Goal: Task Accomplishment & Management: Manage account settings

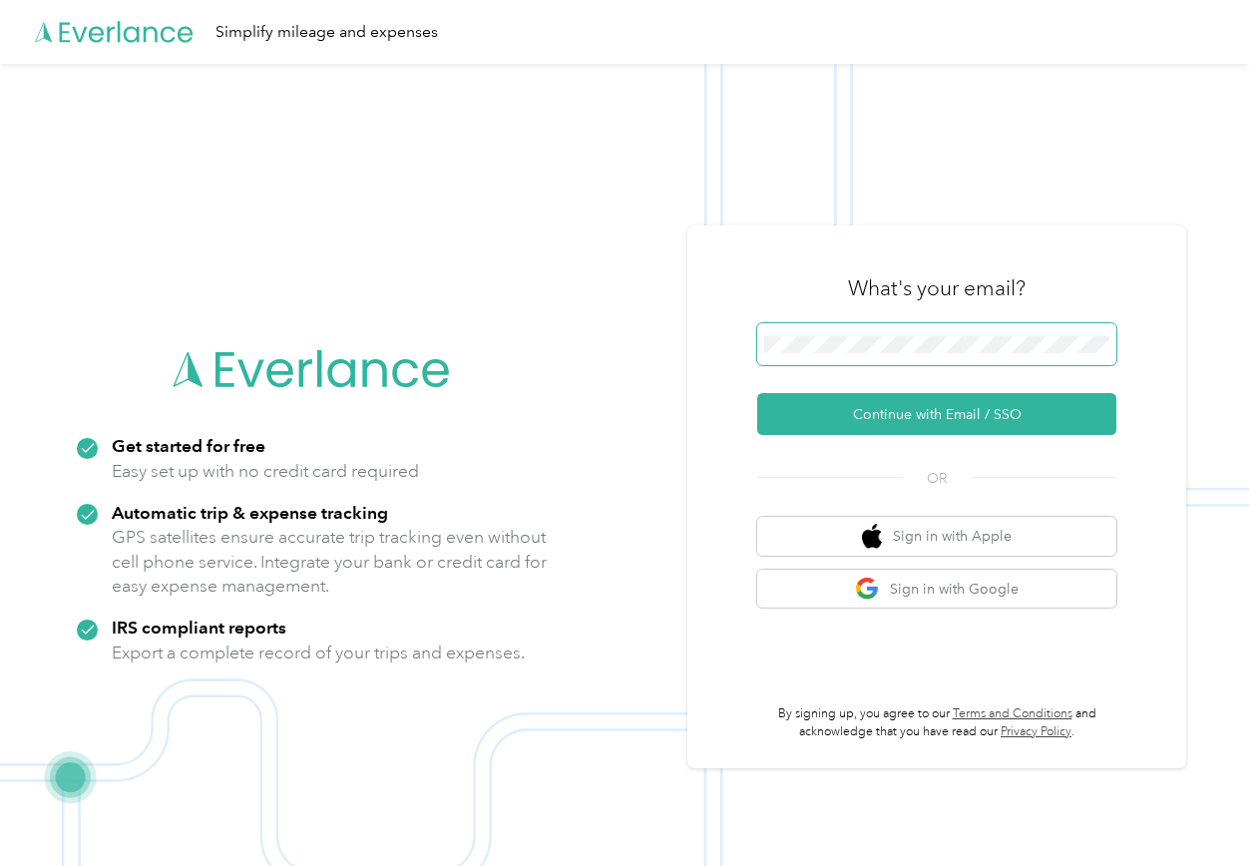
click at [995, 329] on span at bounding box center [936, 344] width 359 height 42
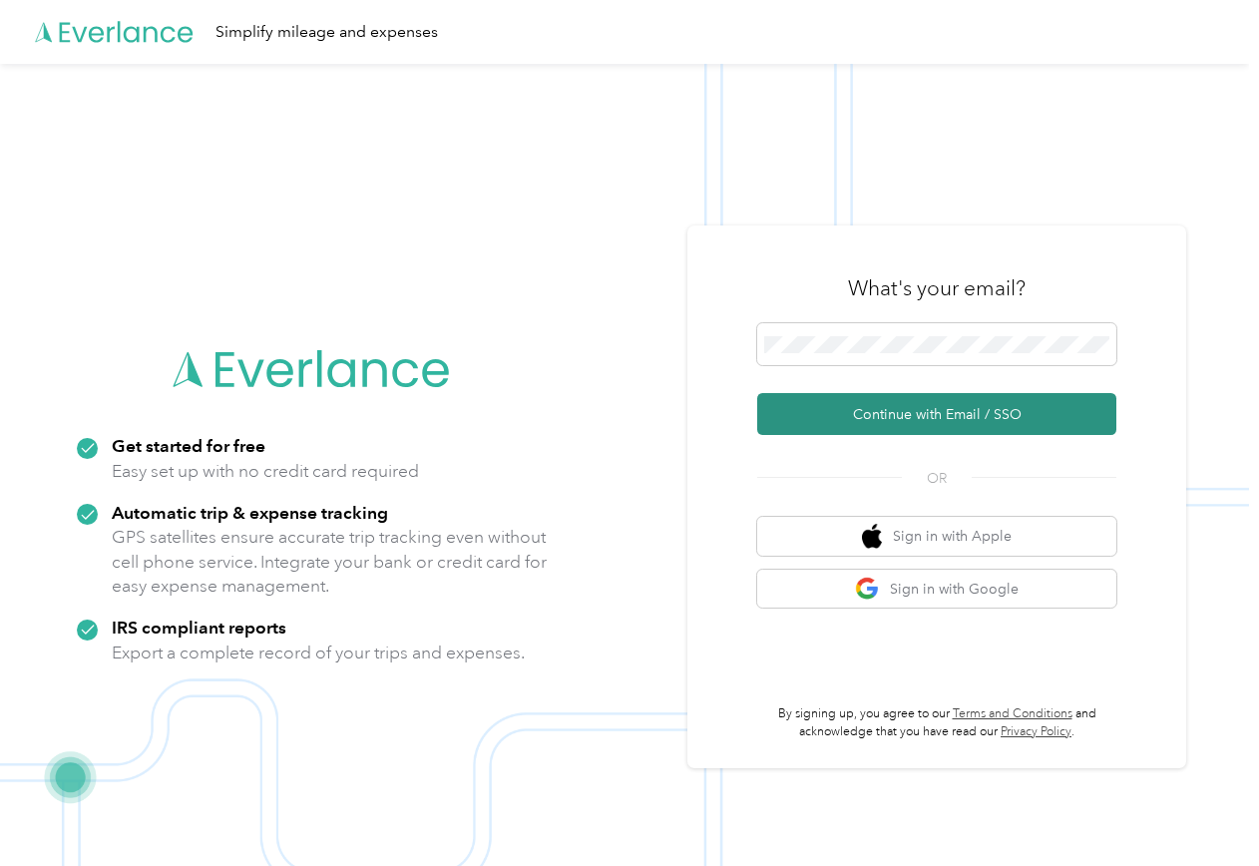
click at [930, 412] on button "Continue with Email / SSO" at bounding box center [936, 414] width 359 height 42
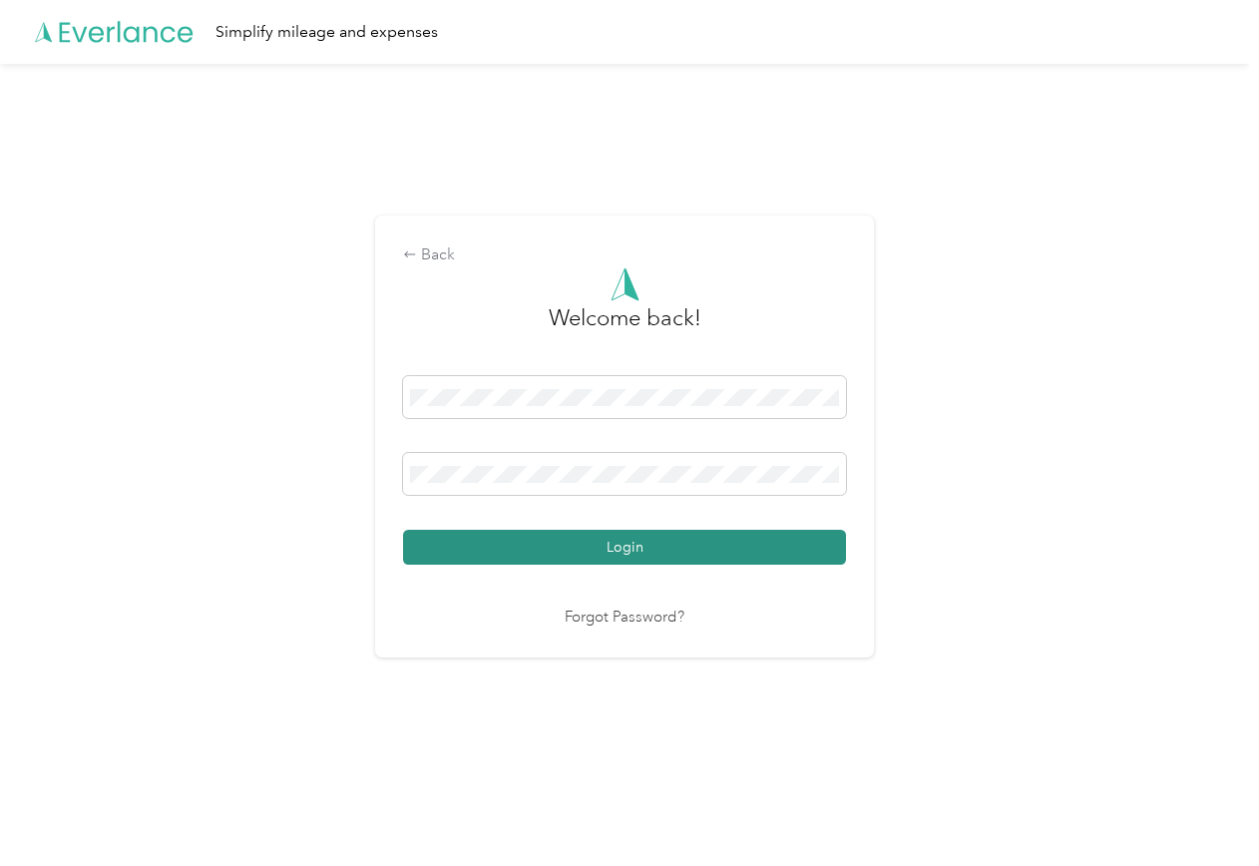
click at [659, 545] on button "Login" at bounding box center [624, 547] width 443 height 35
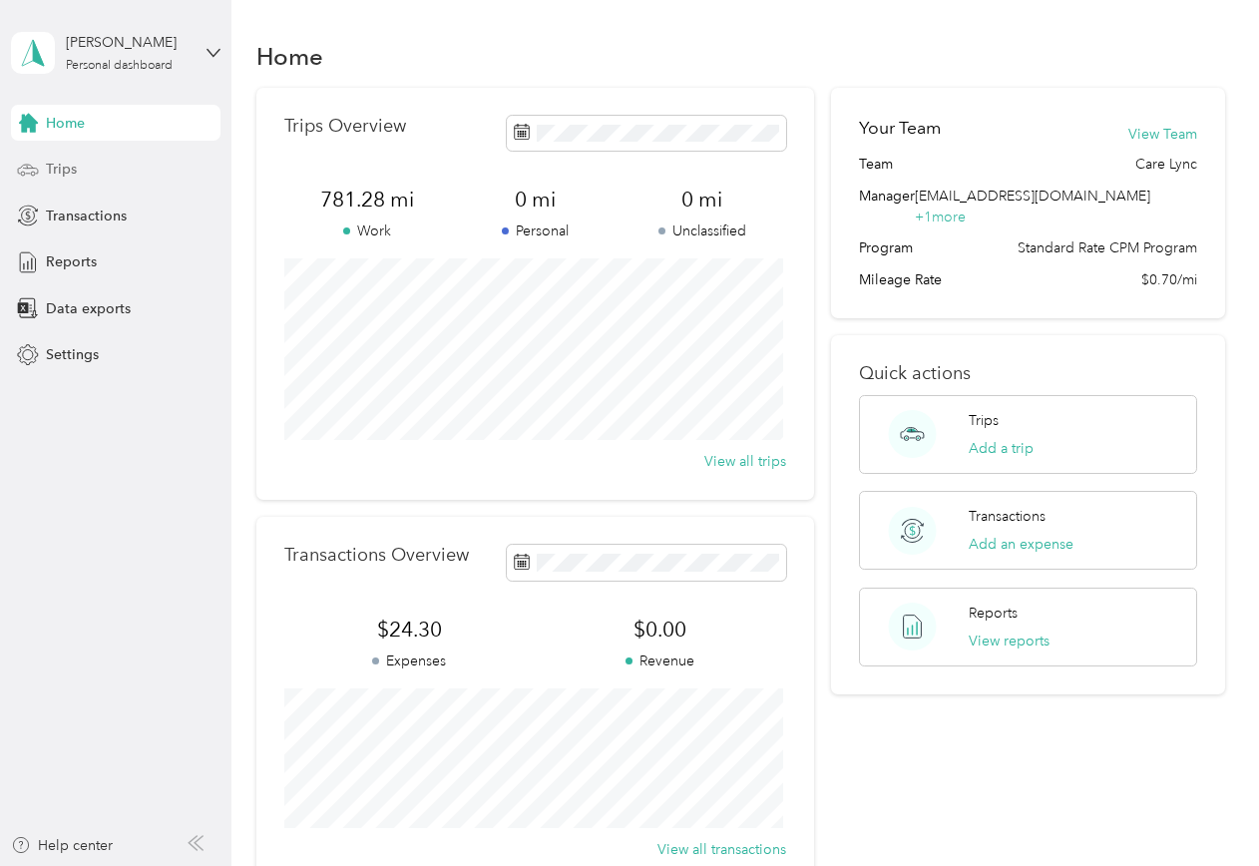
click at [78, 173] on div "Trips" at bounding box center [115, 170] width 209 height 36
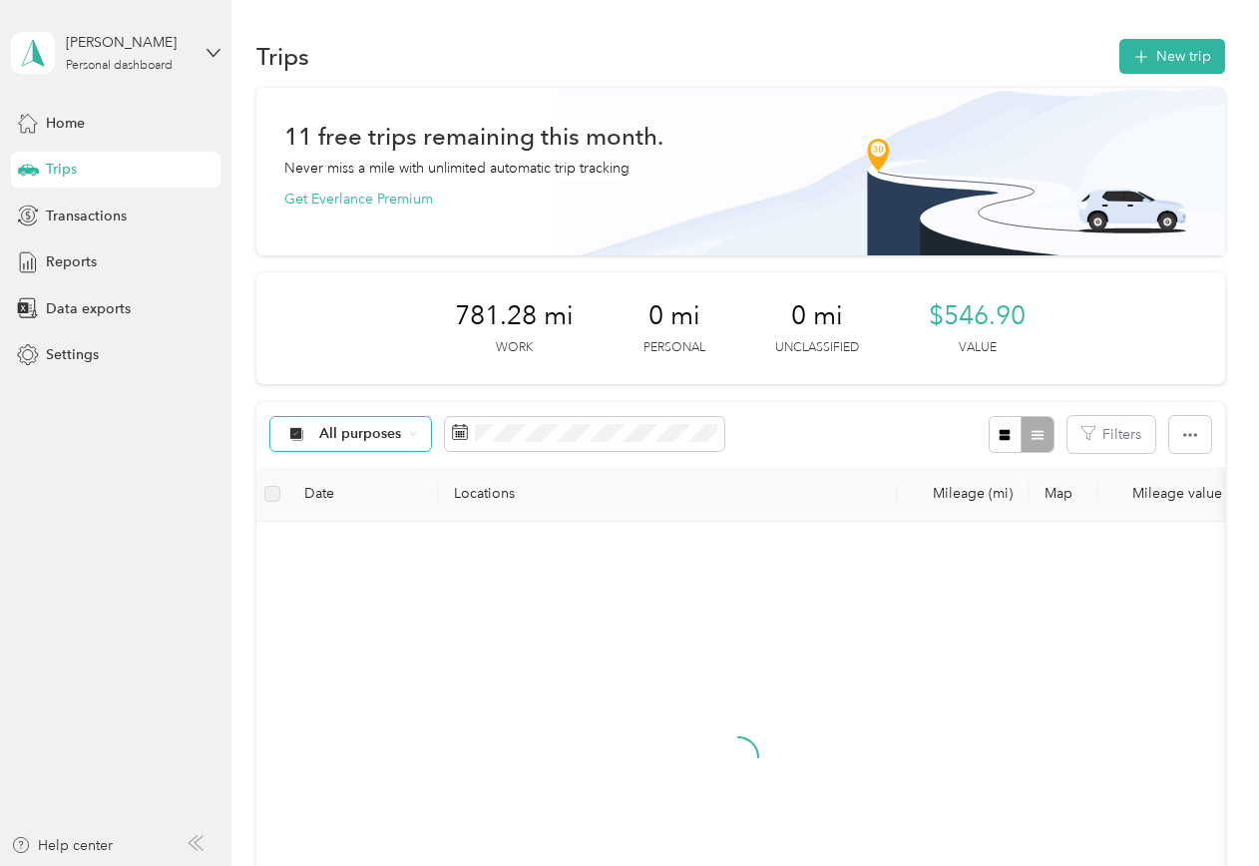
click at [390, 437] on span "All purposes" at bounding box center [360, 434] width 83 height 14
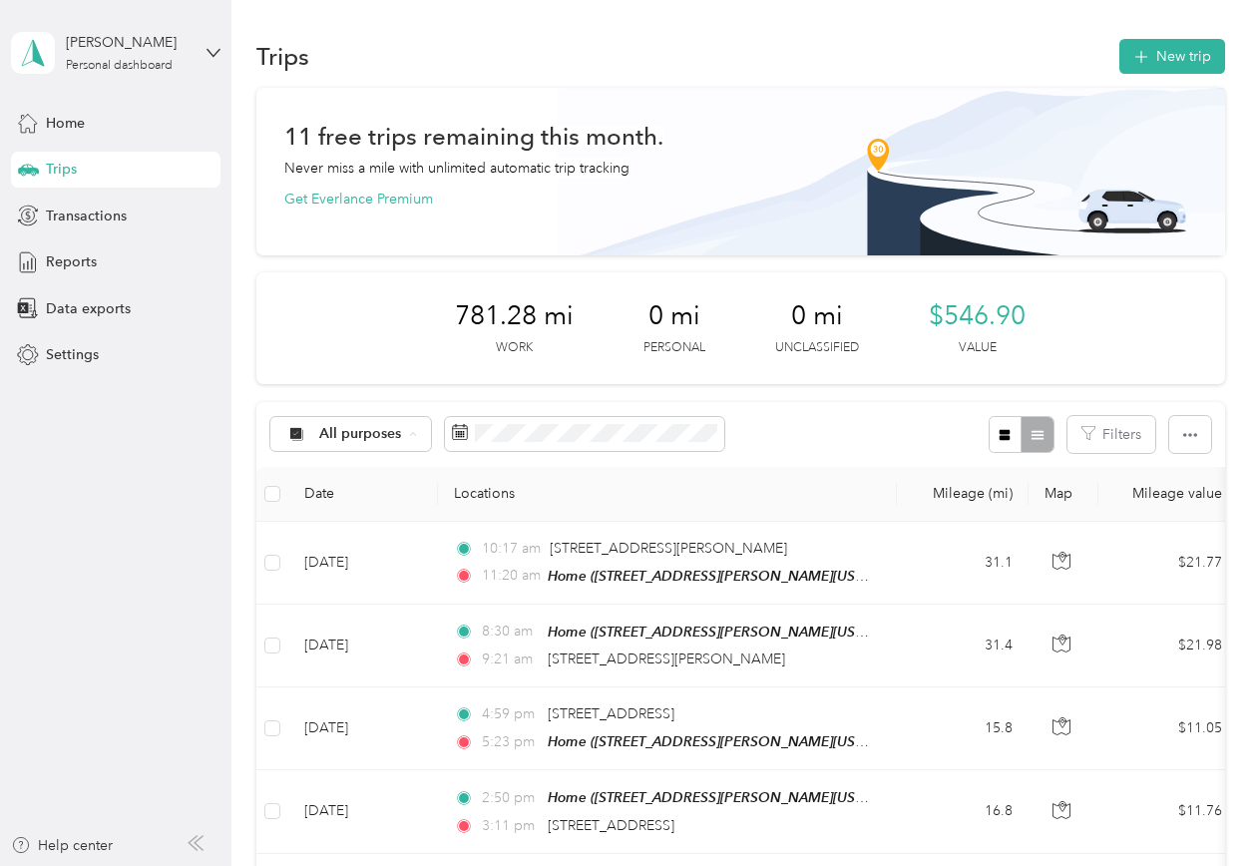
click at [377, 538] on span "Care Lync" at bounding box center [367, 540] width 97 height 21
click at [349, 442] on div "Care Lync" at bounding box center [341, 434] width 143 height 34
click at [348, 499] on span "Unclassified" at bounding box center [363, 501] width 88 height 21
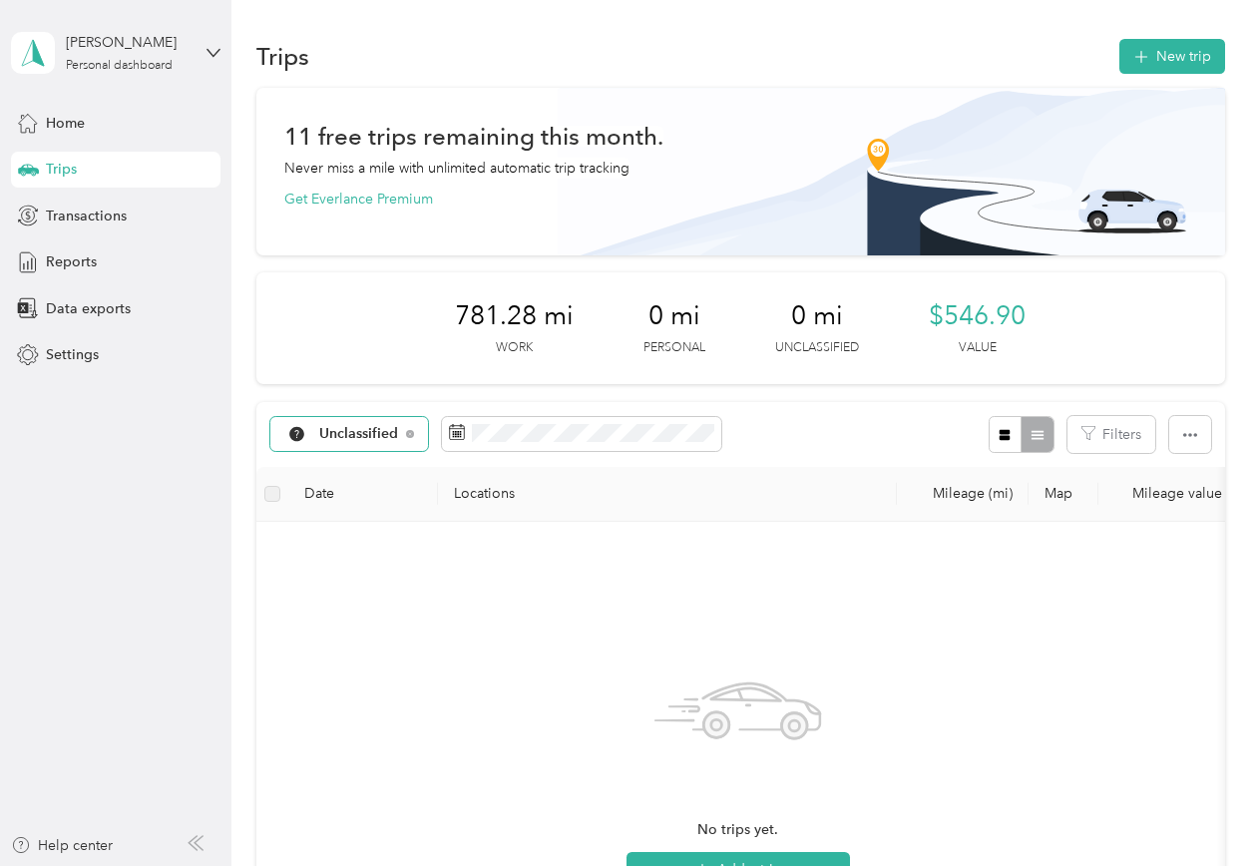
click at [336, 440] on span "Unclassified" at bounding box center [359, 434] width 80 height 14
click at [353, 541] on span "Care Lync" at bounding box center [371, 534] width 104 height 21
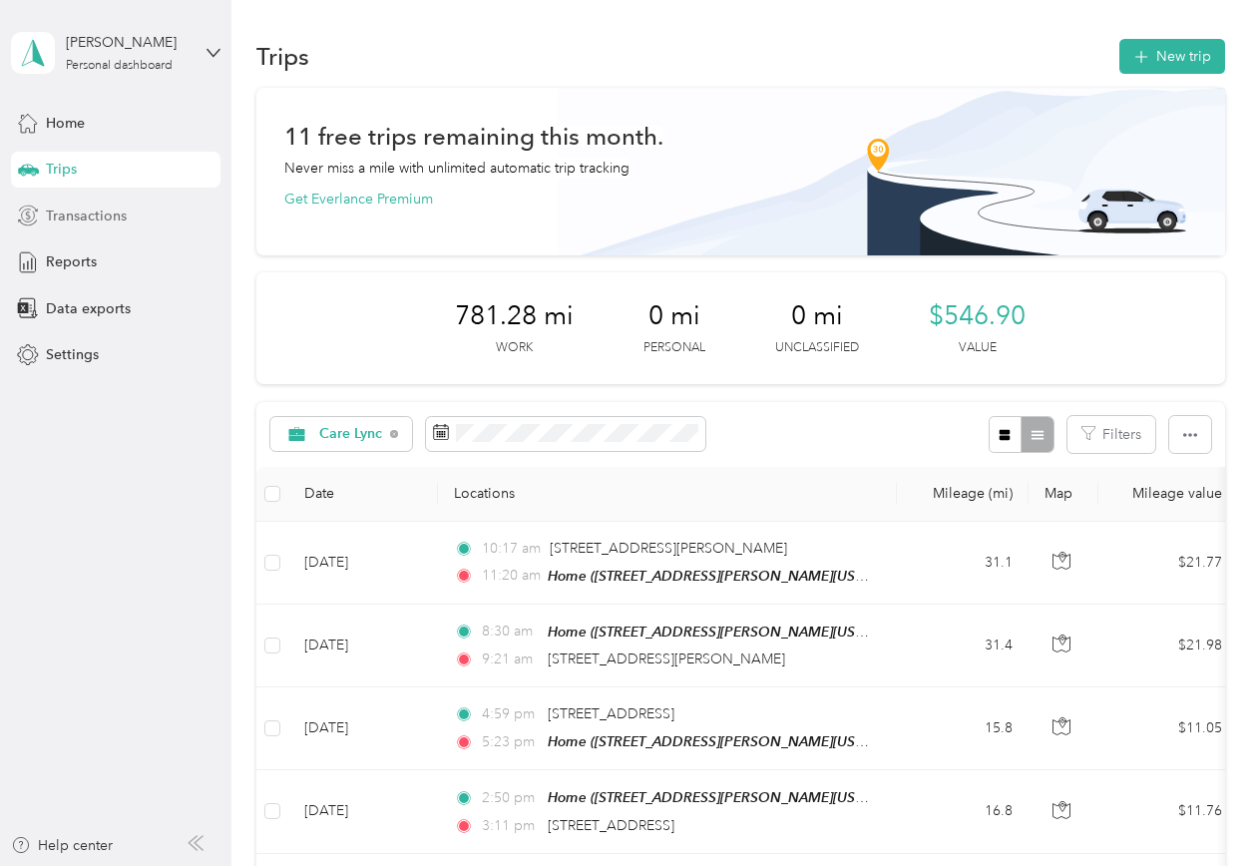
click at [70, 206] on span "Transactions" at bounding box center [86, 215] width 81 height 21
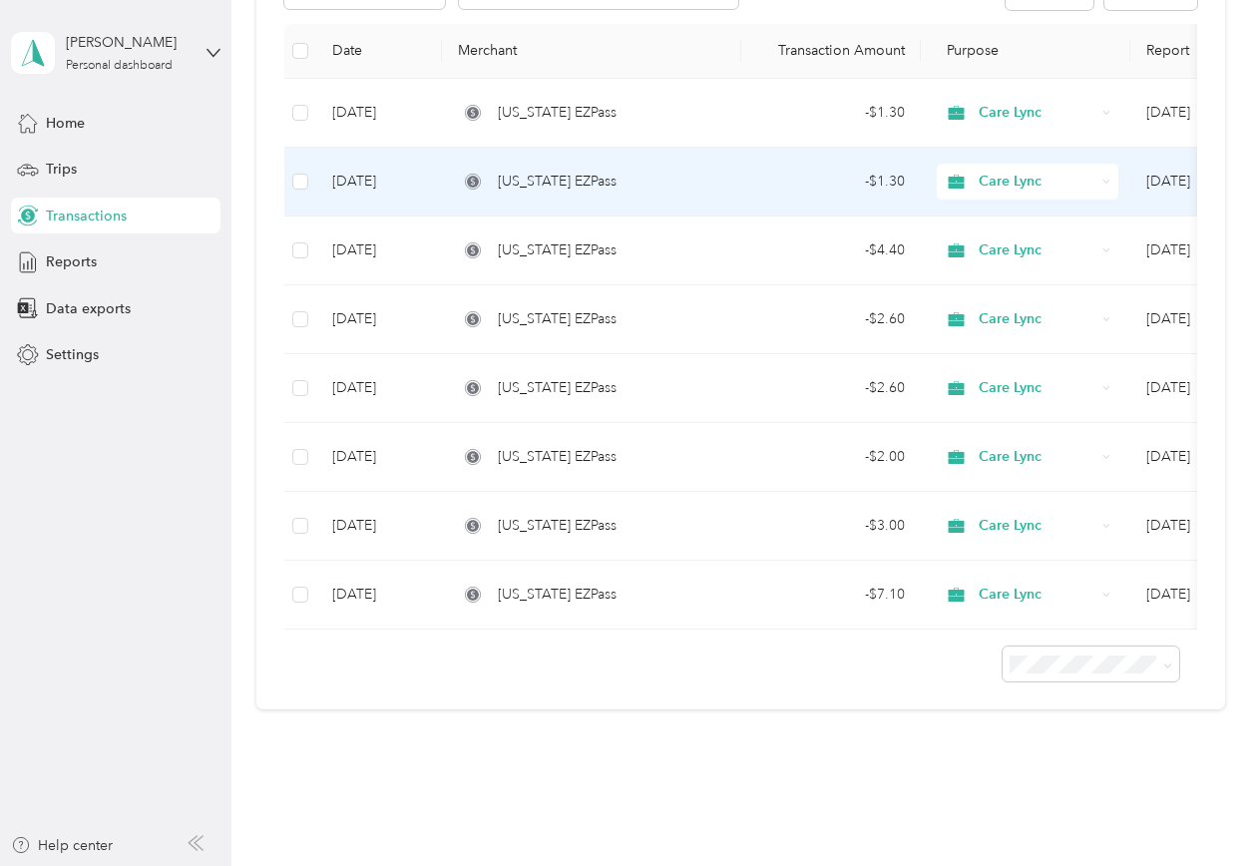
scroll to position [338, 0]
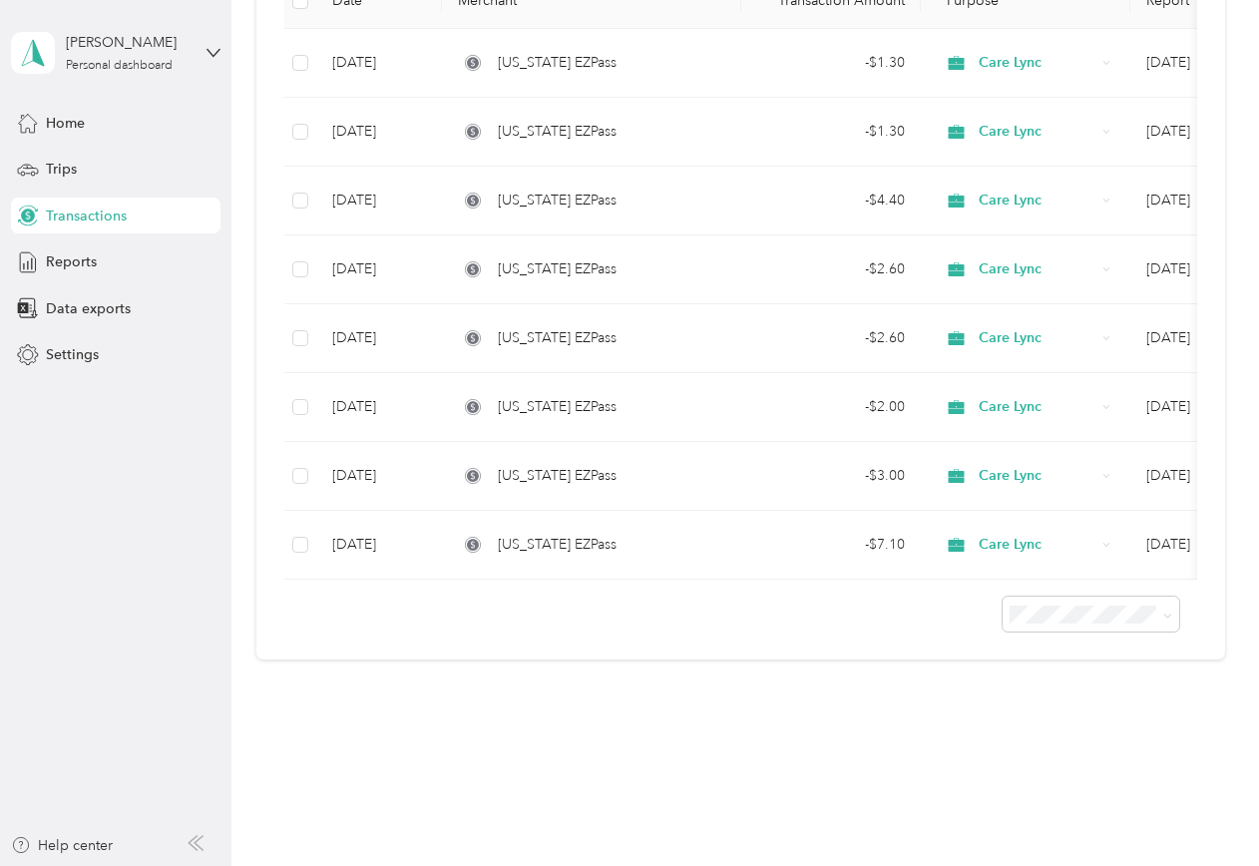
click at [1094, 708] on li "100 per load" at bounding box center [1085, 720] width 177 height 35
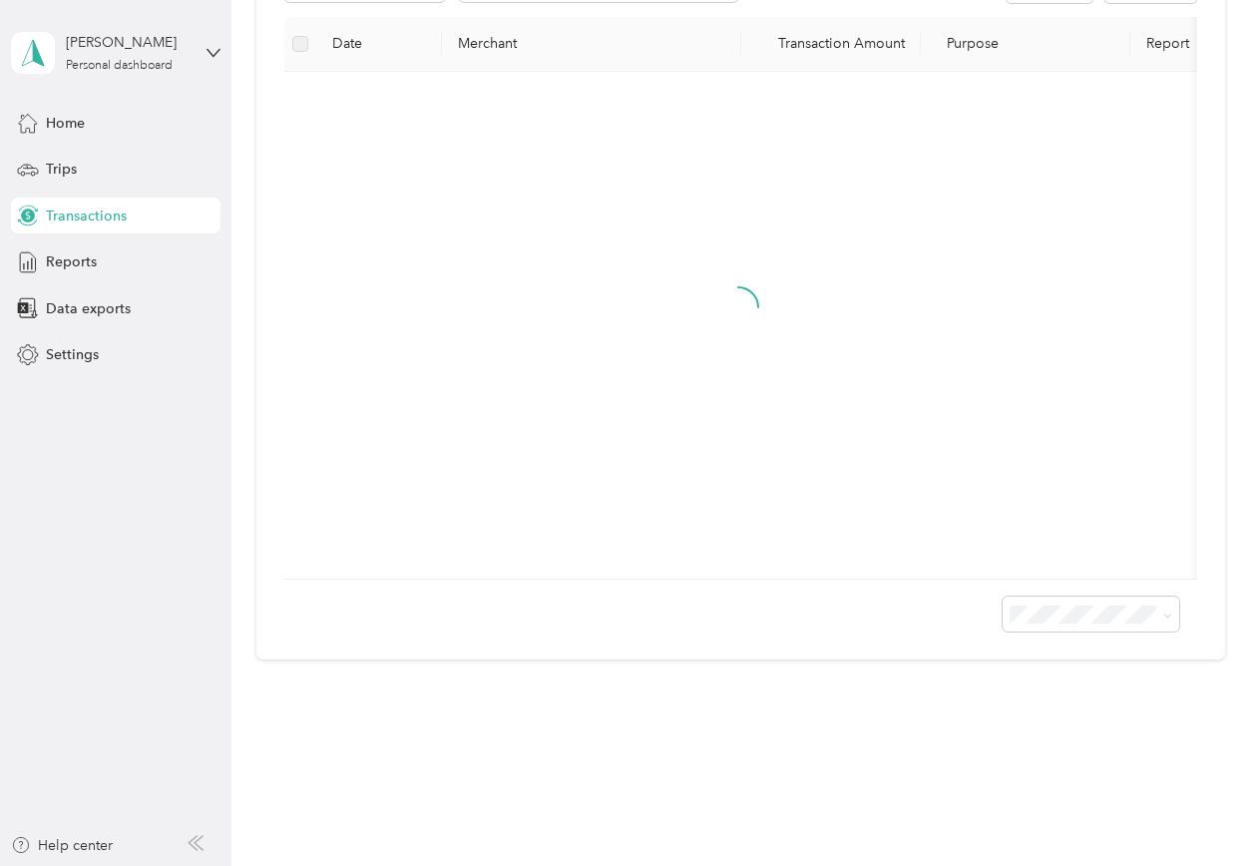
scroll to position [338, 0]
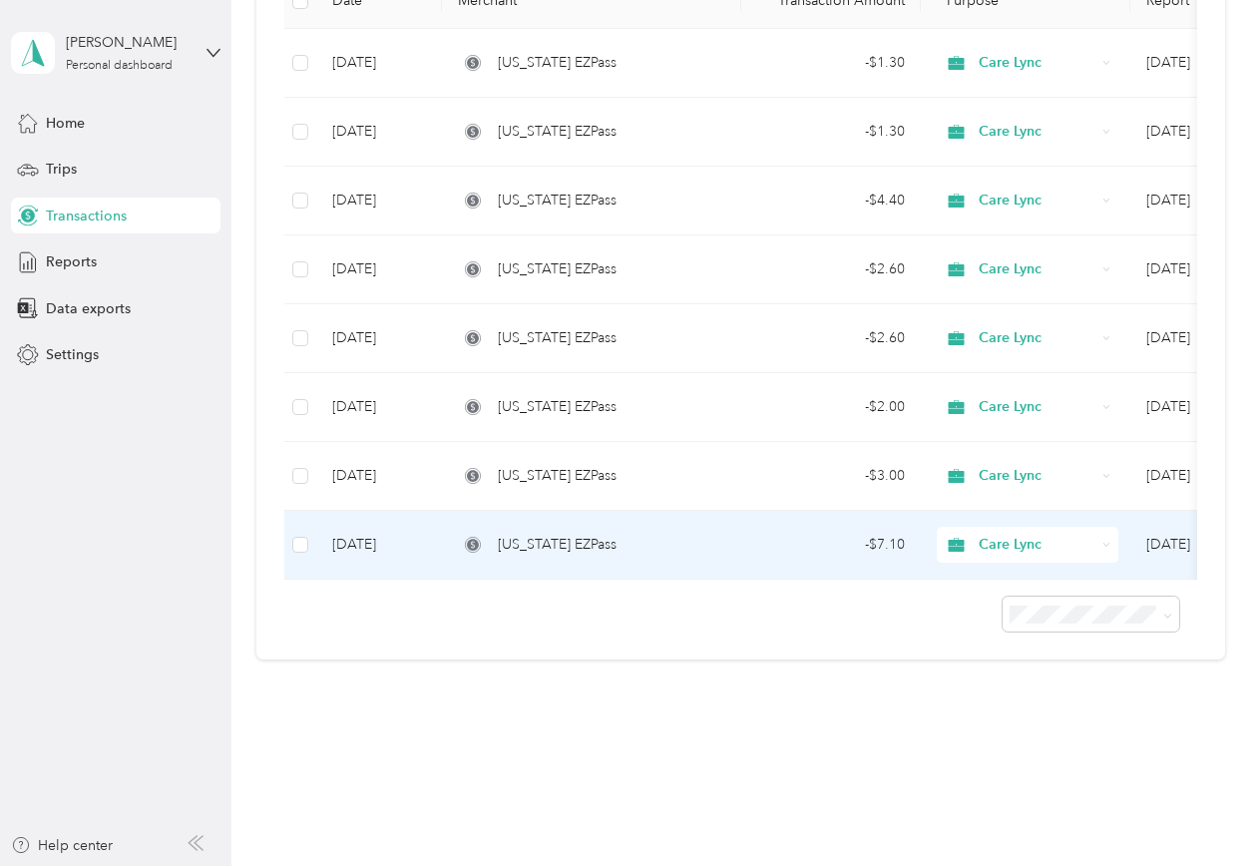
click at [555, 534] on span "[US_STATE] EZPass" at bounding box center [557, 545] width 119 height 22
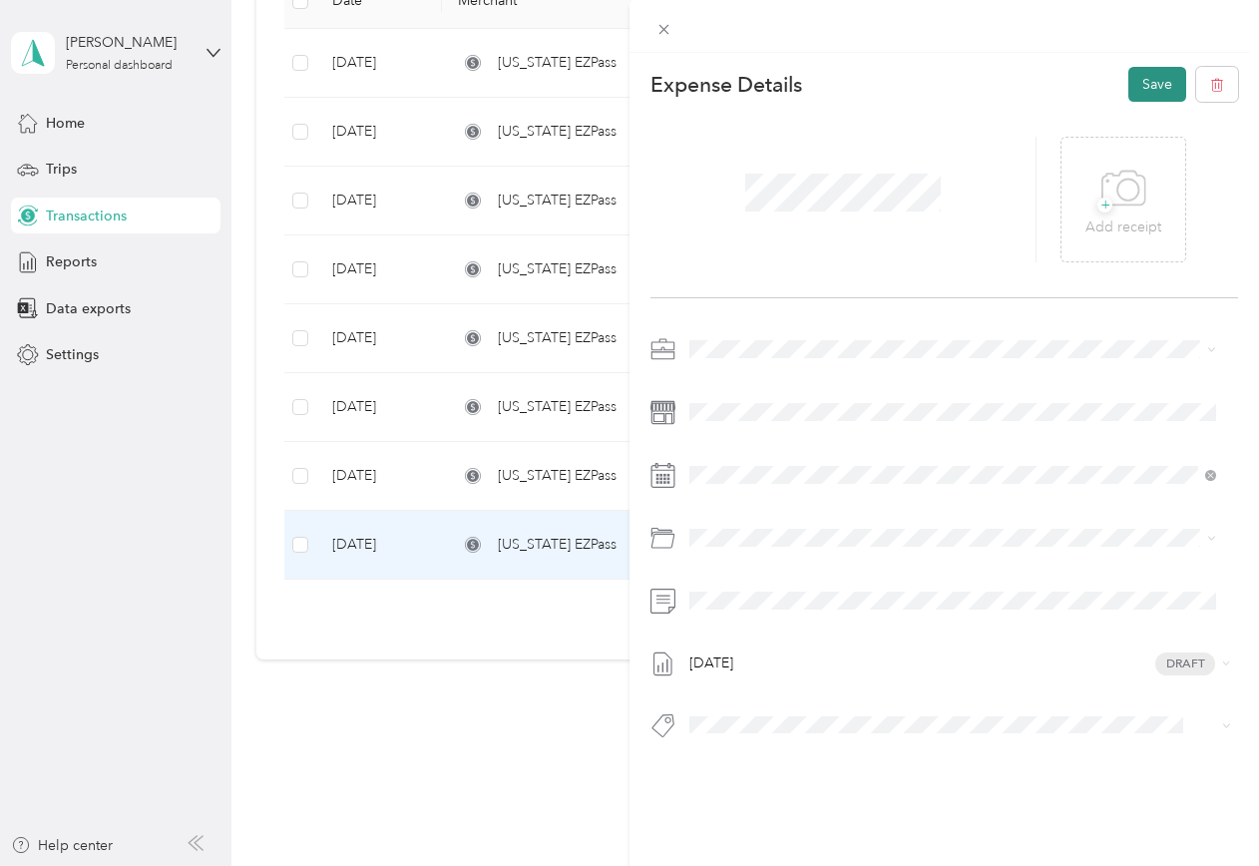
click at [1131, 81] on button "Save" at bounding box center [1157, 84] width 58 height 35
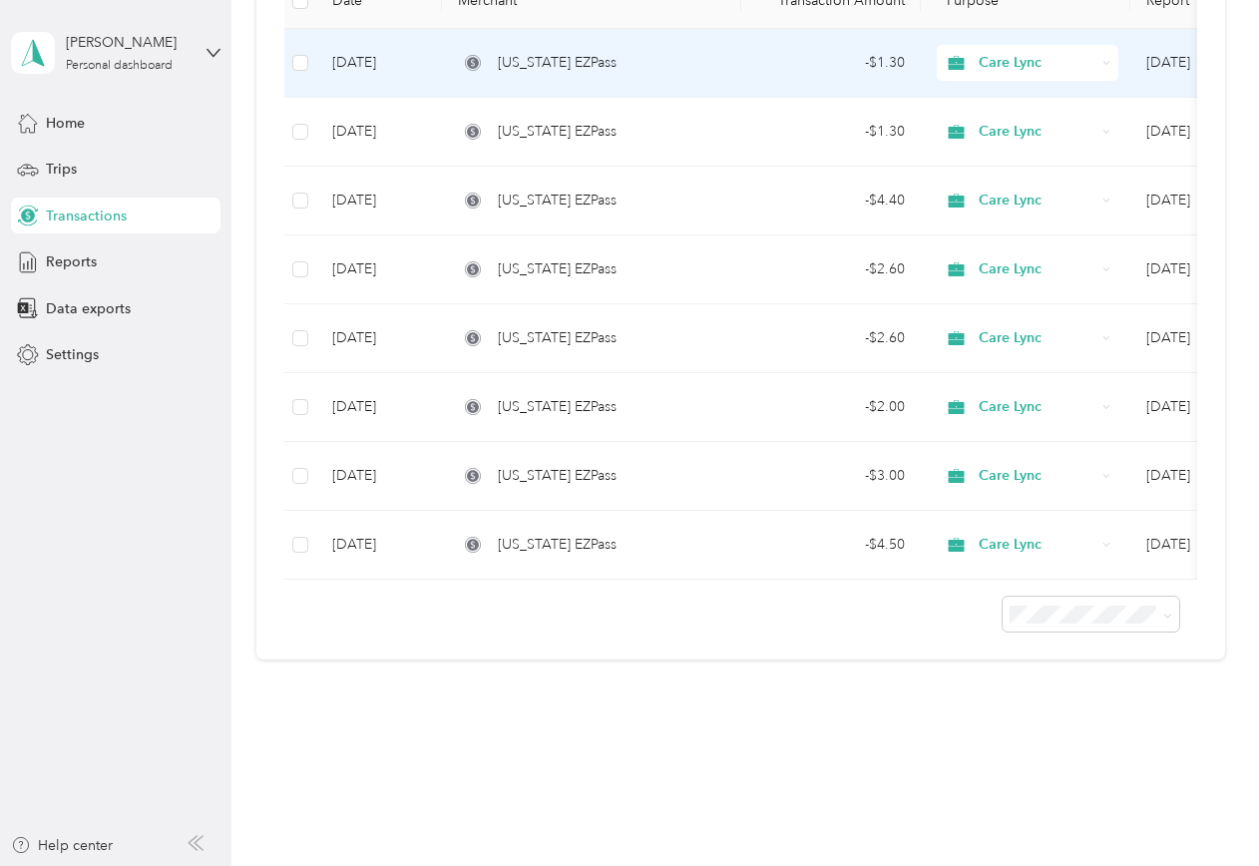
click at [723, 52] on div "[US_STATE] EZPass" at bounding box center [591, 63] width 267 height 22
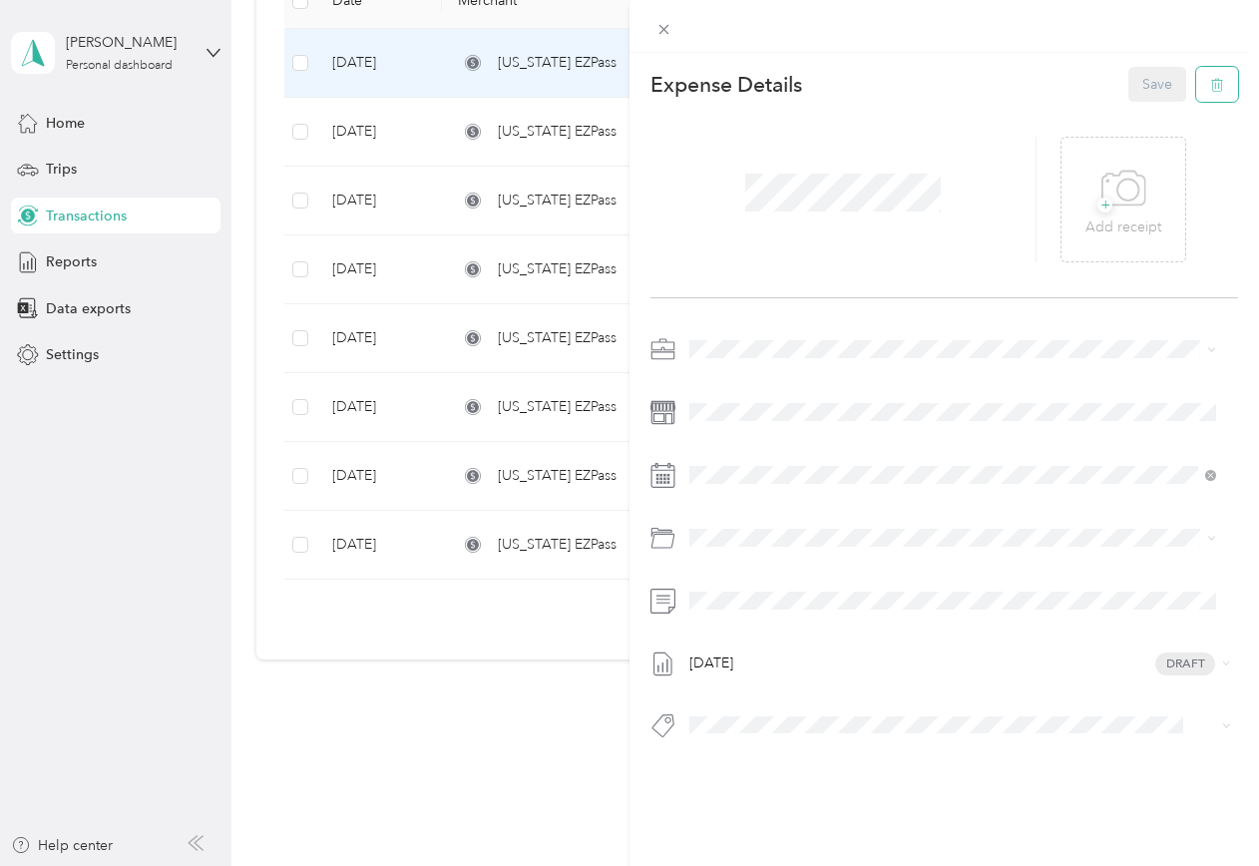
click at [1210, 90] on icon "button" at bounding box center [1217, 85] width 14 height 14
click at [1142, 94] on button "Yes" at bounding box center [1142, 99] width 39 height 32
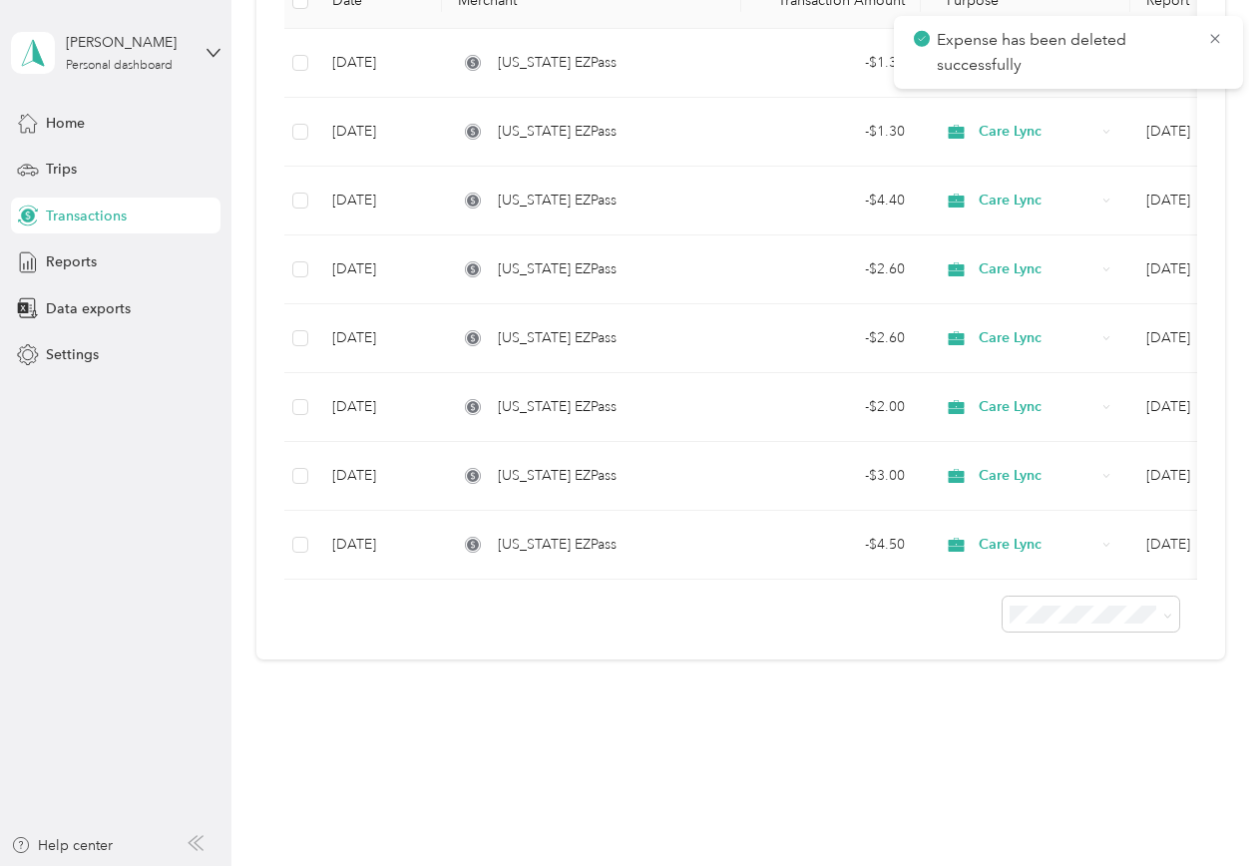
scroll to position [269, 0]
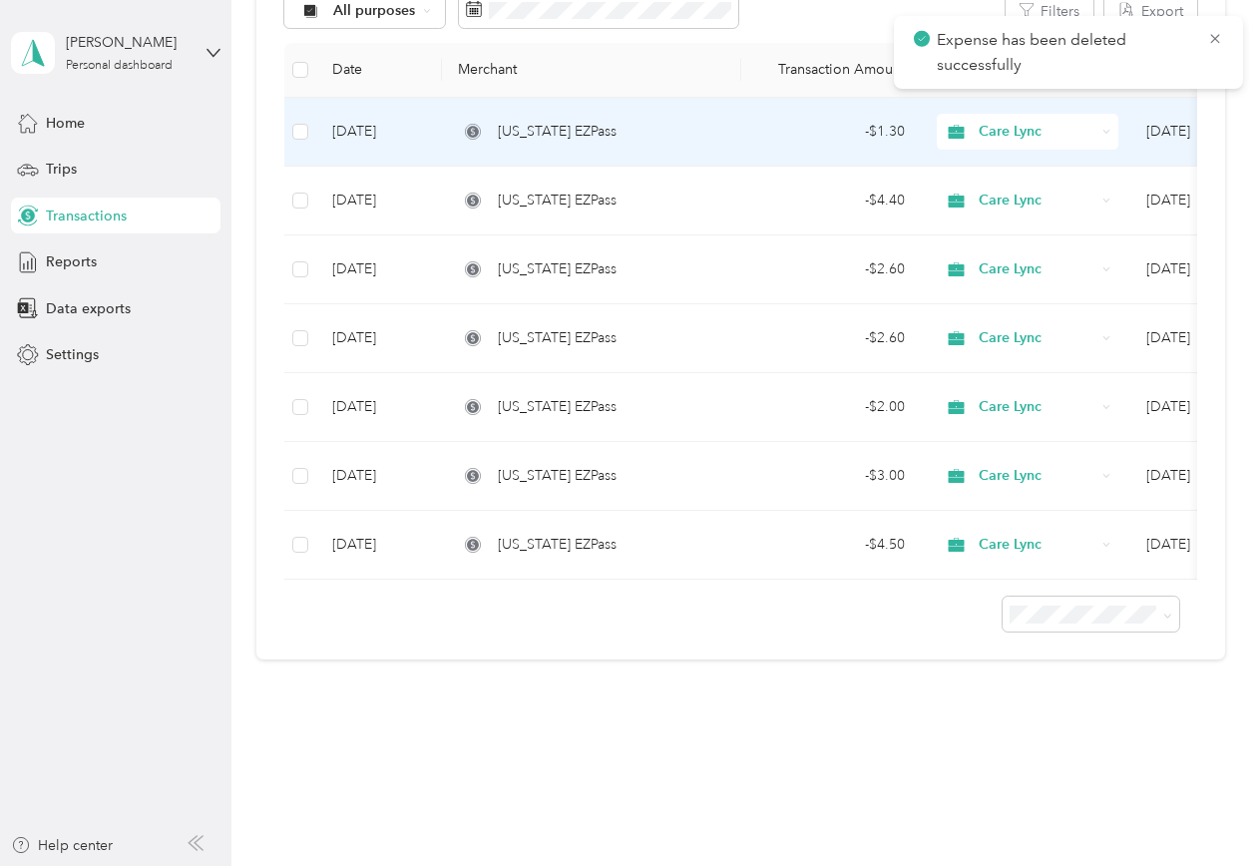
click at [875, 121] on div "- $1.30" at bounding box center [831, 132] width 148 height 22
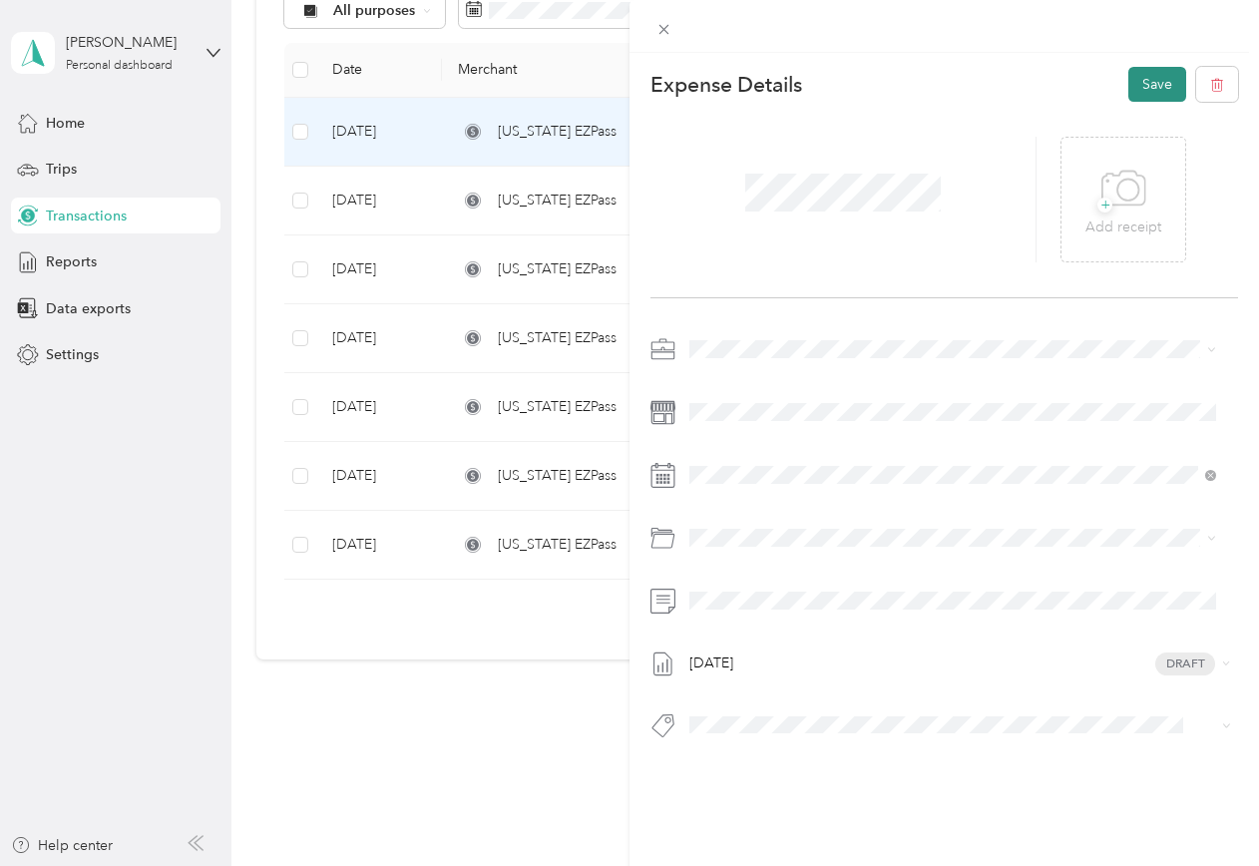
click at [1137, 83] on button "Save" at bounding box center [1157, 84] width 58 height 35
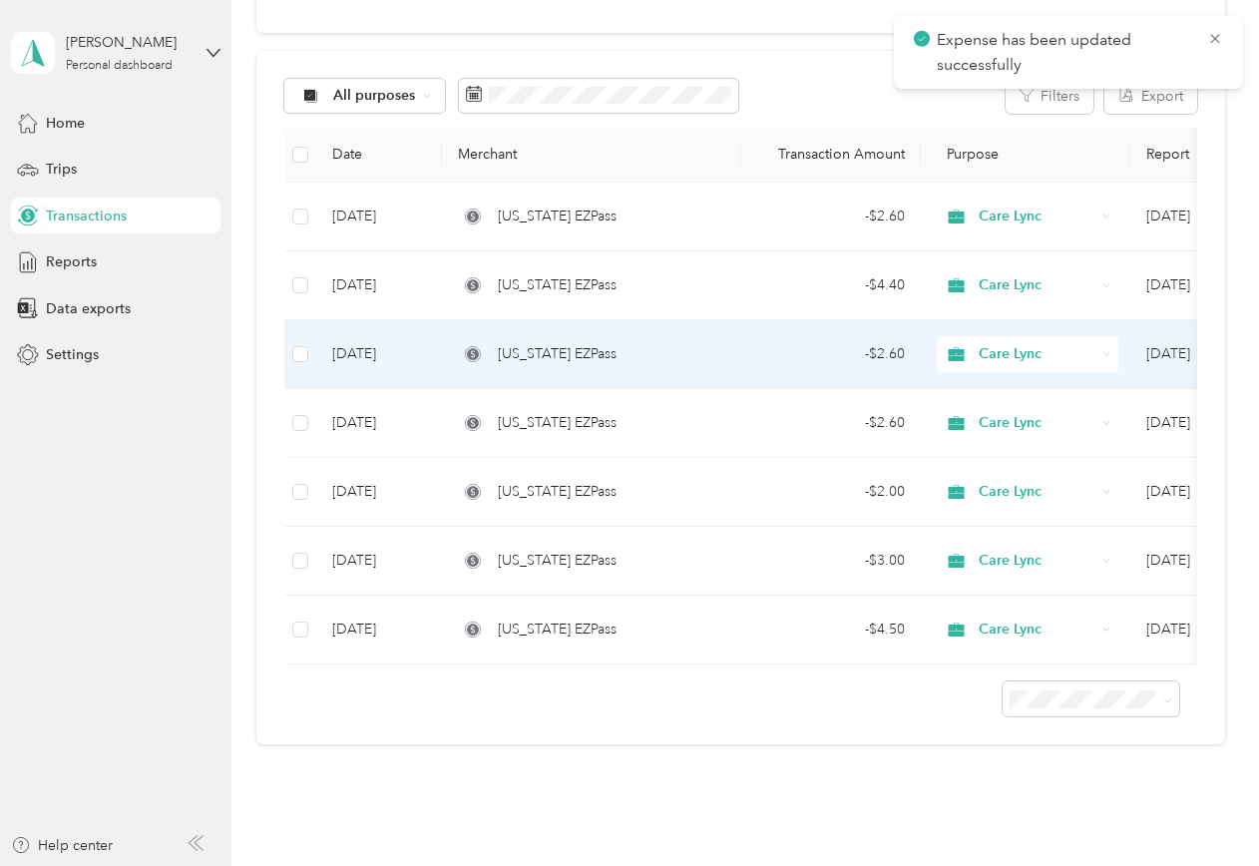
scroll to position [70, 0]
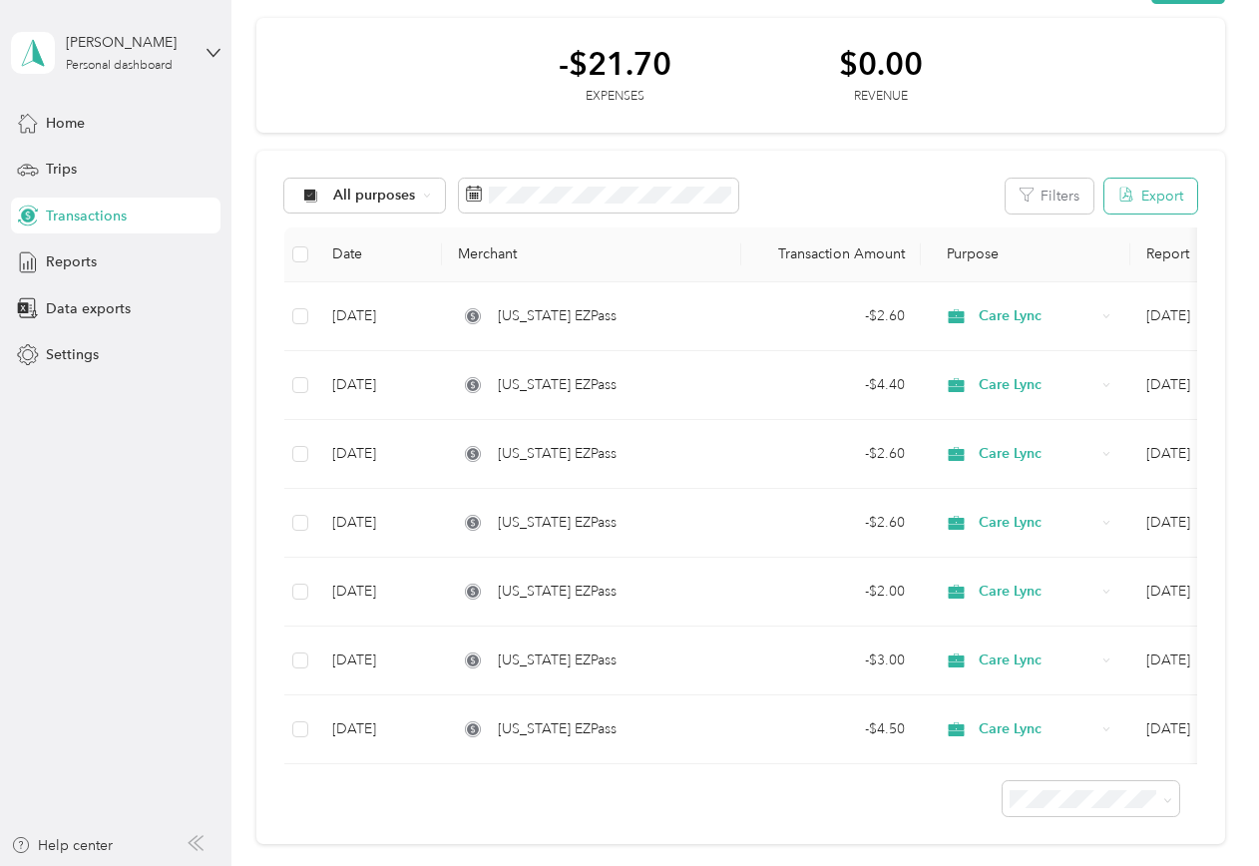
click at [1118, 189] on icon "button" at bounding box center [1126, 195] width 16 height 16
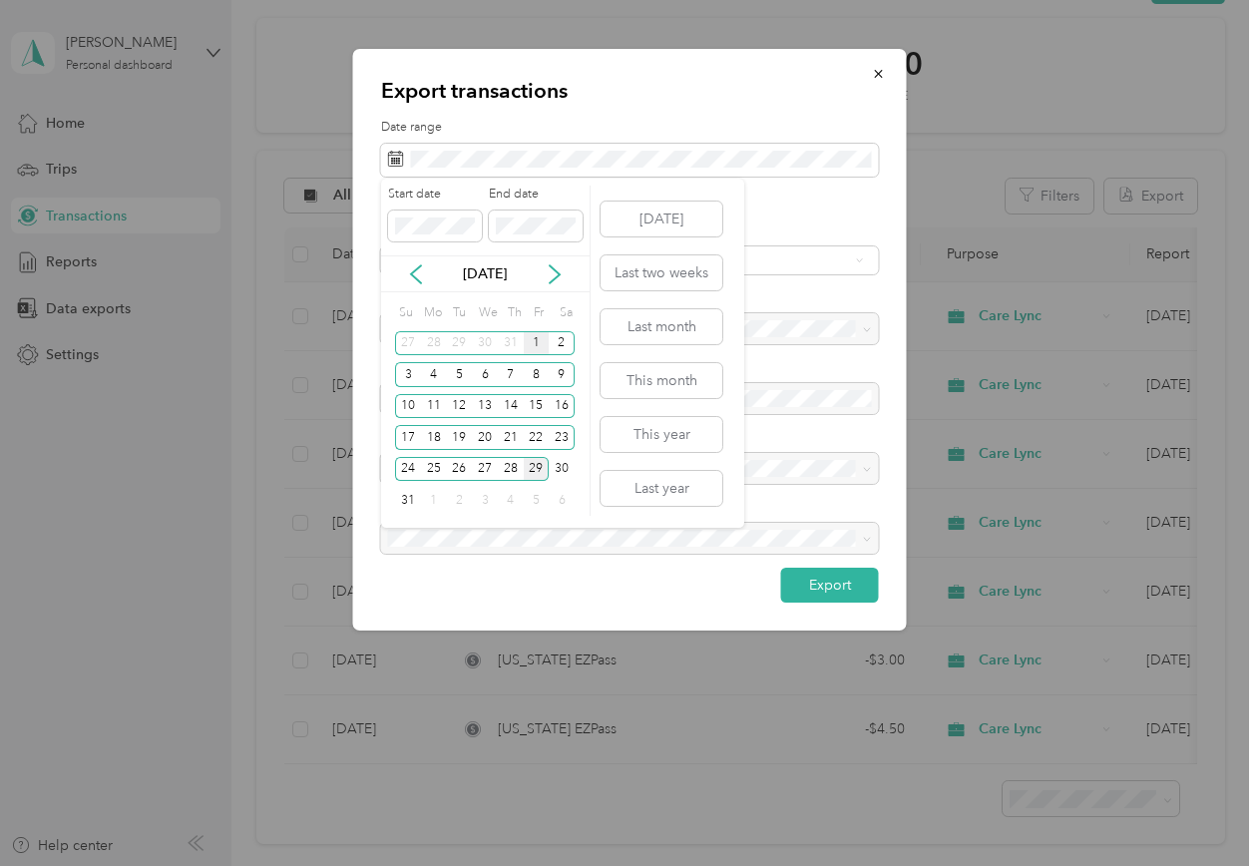
click at [530, 341] on div "1" at bounding box center [537, 343] width 26 height 25
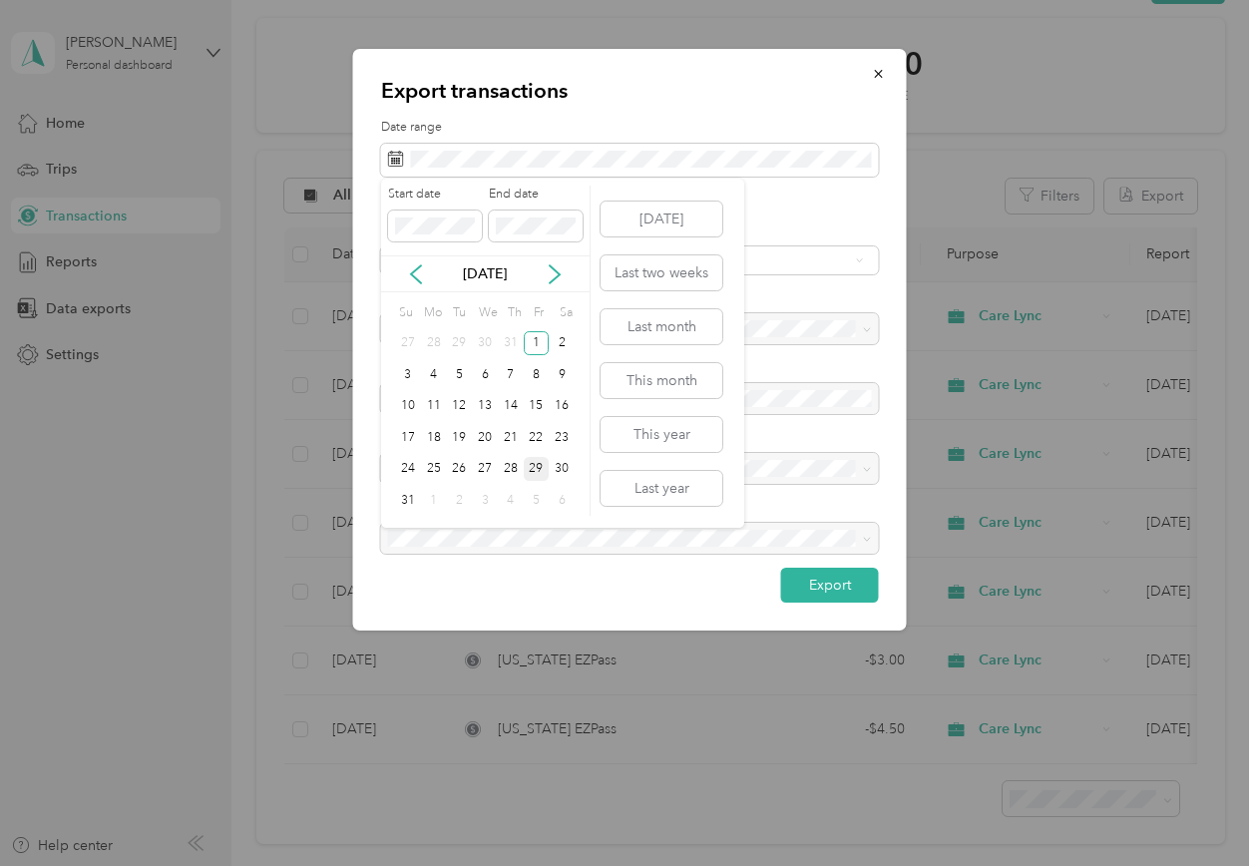
click at [534, 465] on div "29" at bounding box center [537, 469] width 26 height 25
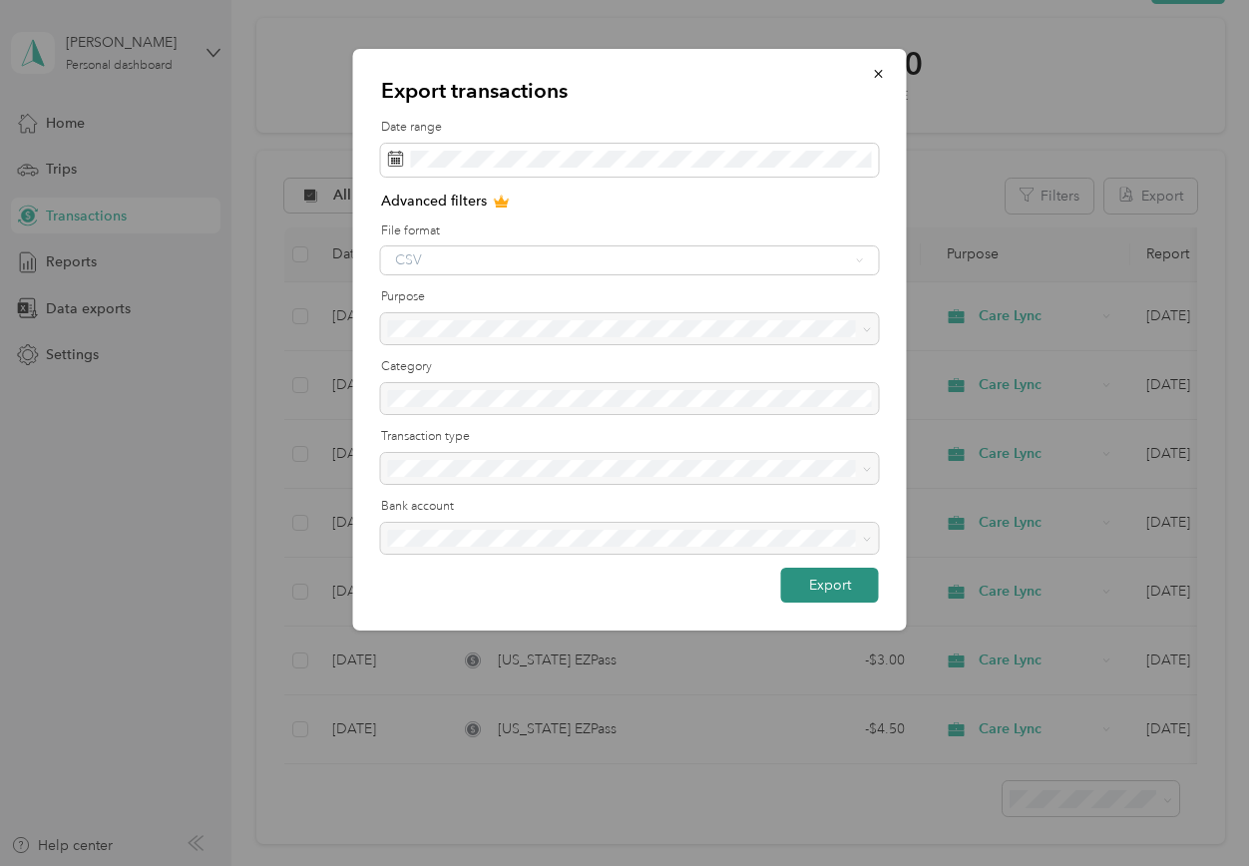
click at [822, 585] on button "Export" at bounding box center [830, 585] width 98 height 35
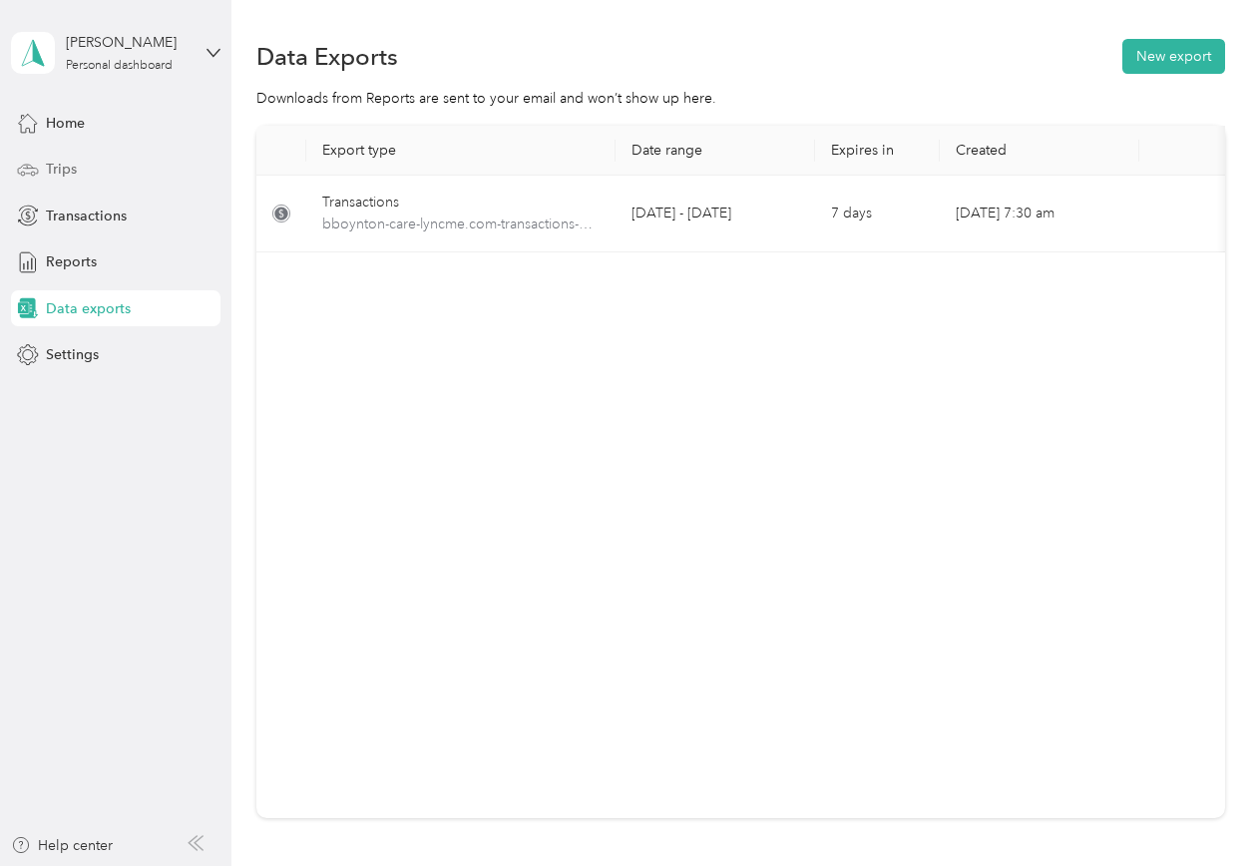
click at [72, 176] on span "Trips" at bounding box center [61, 169] width 31 height 21
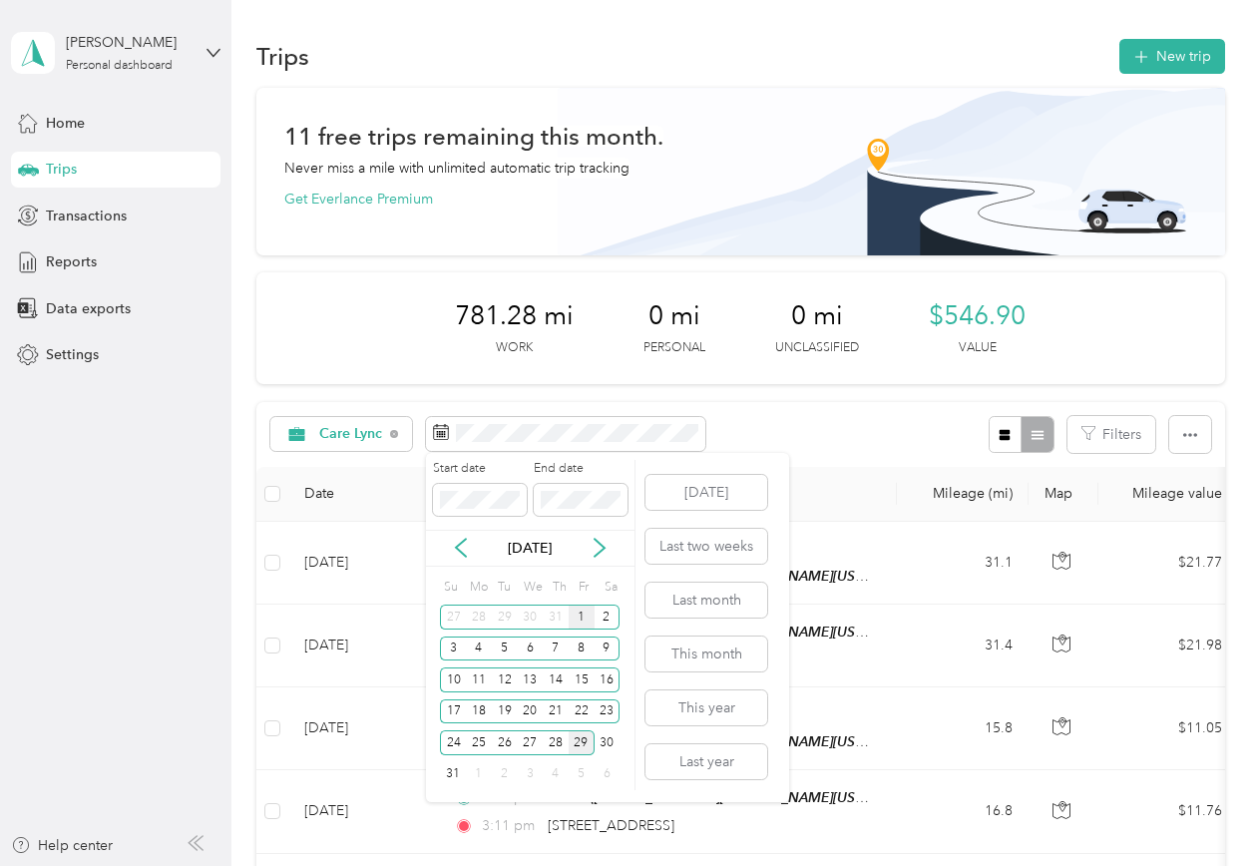
click at [586, 619] on div "1" at bounding box center [582, 616] width 26 height 25
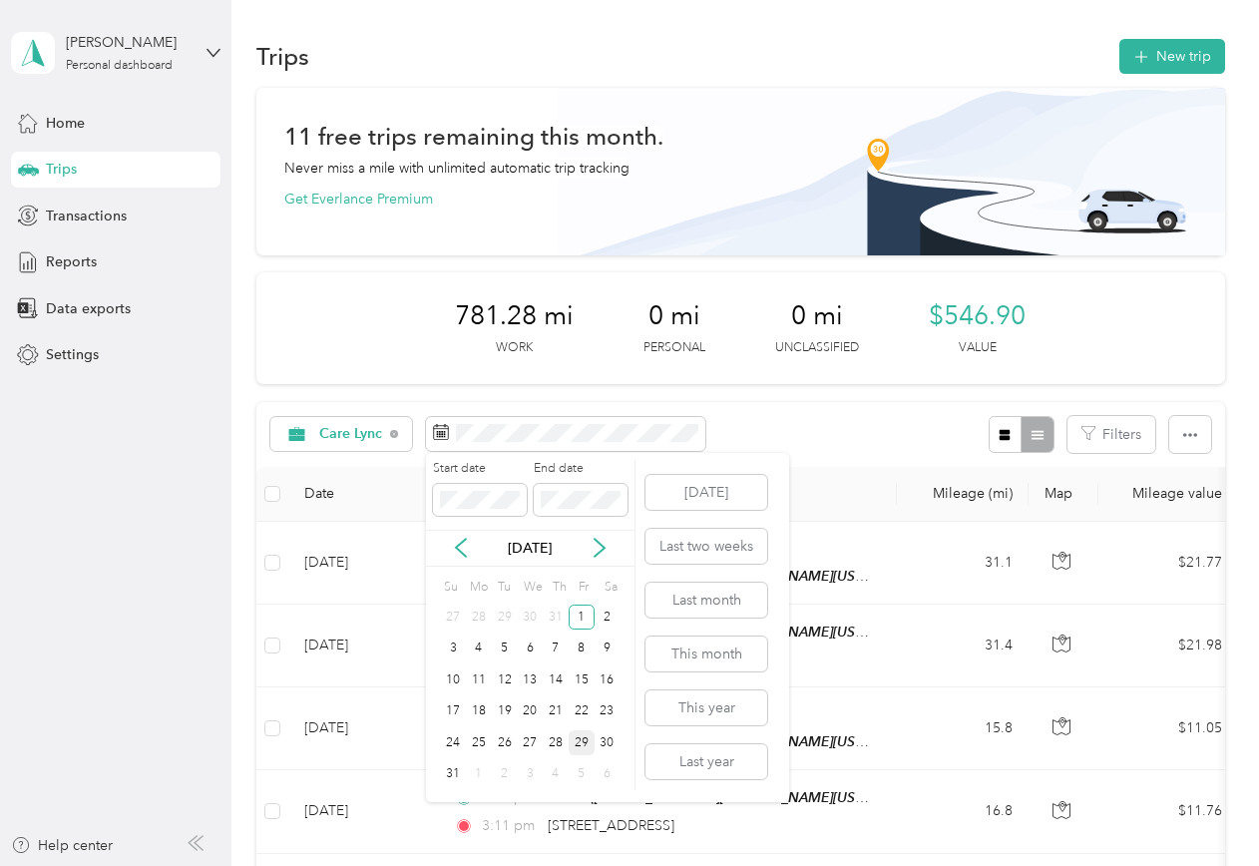
click at [577, 738] on div "29" at bounding box center [582, 742] width 26 height 25
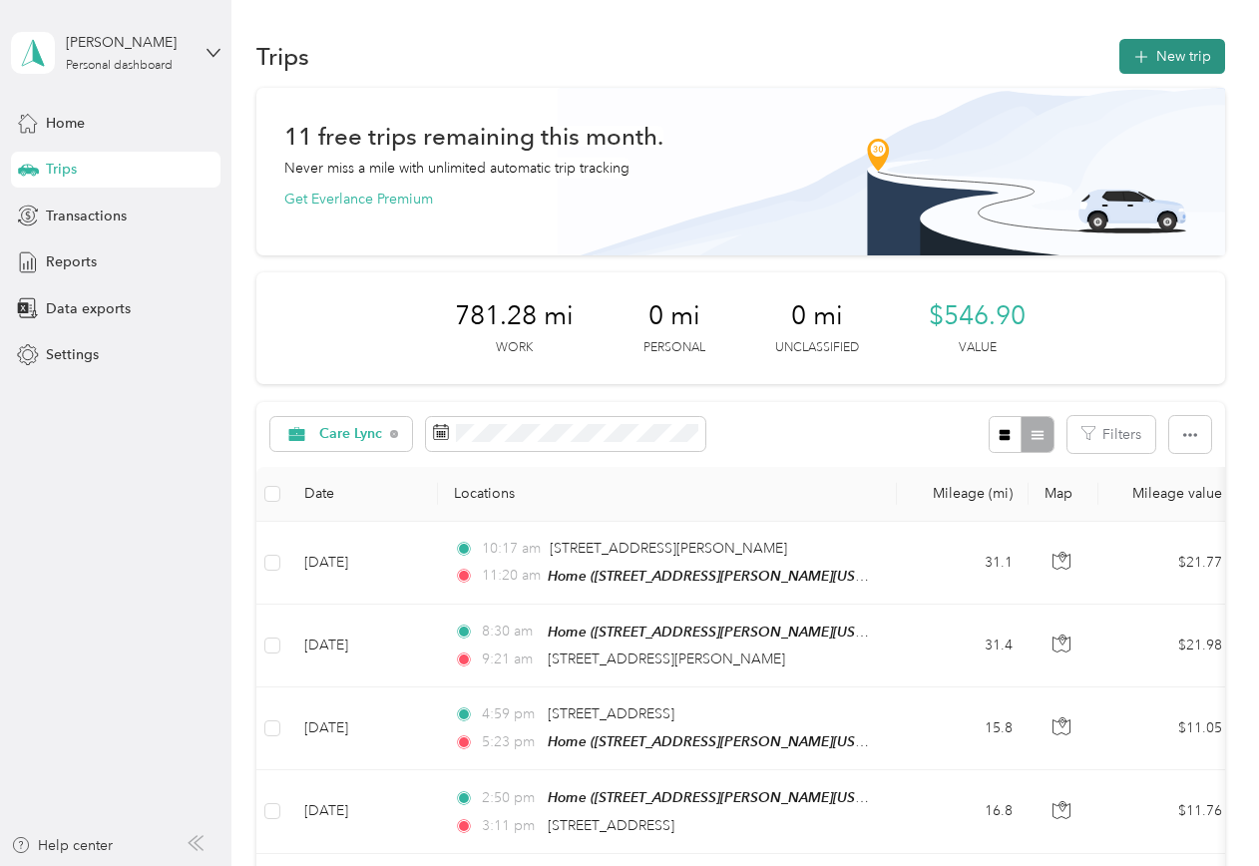
click at [1152, 47] on button "New trip" at bounding box center [1172, 56] width 106 height 35
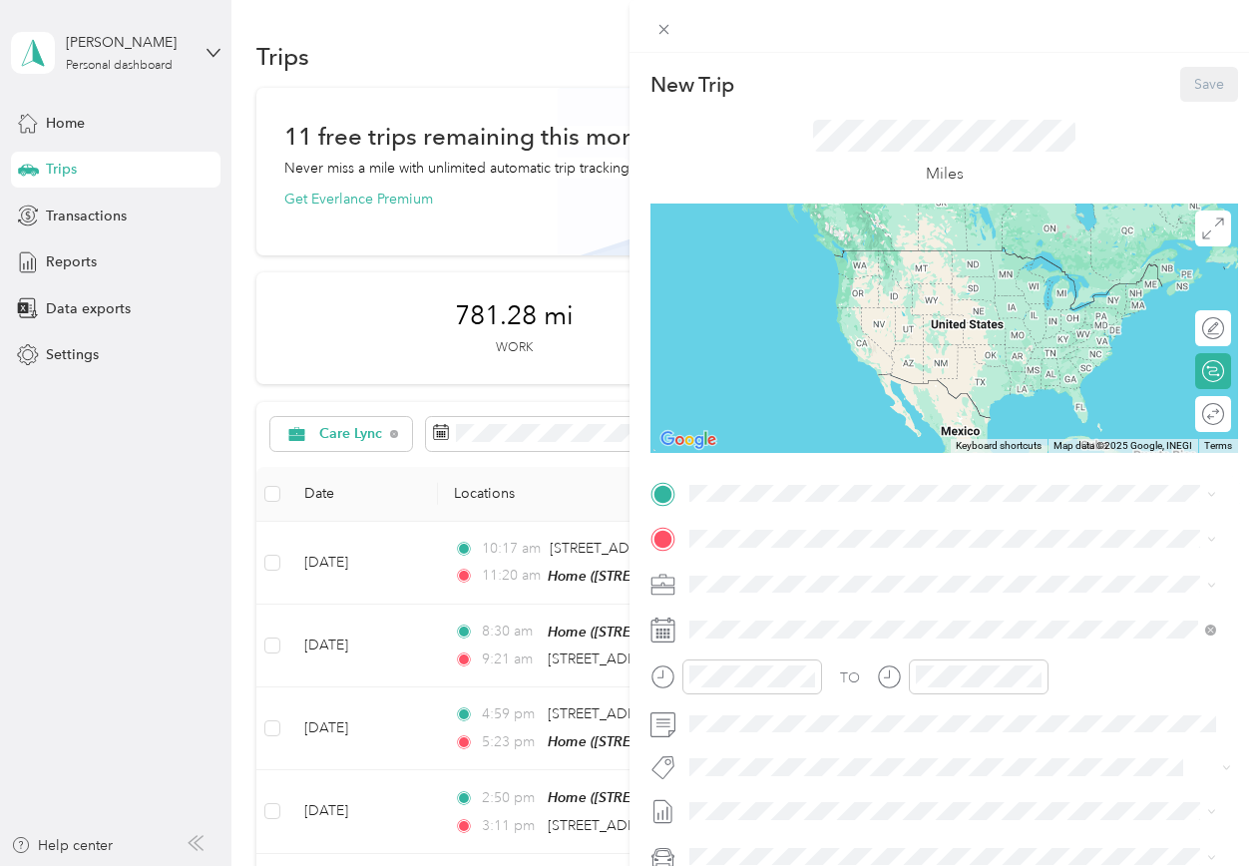
click at [776, 570] on div "Home" at bounding box center [882, 573] width 310 height 18
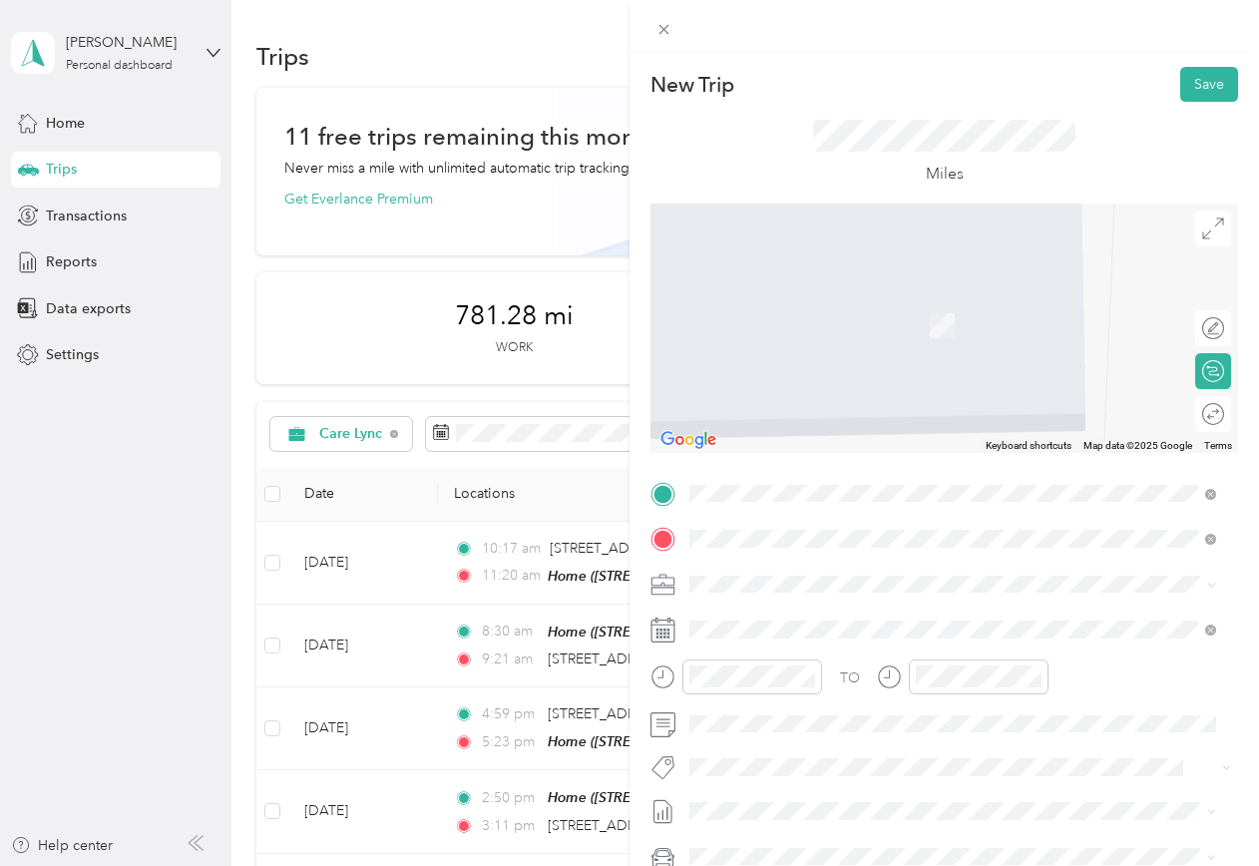
click at [780, 603] on span "[STREET_ADDRESS][US_STATE]" at bounding box center [826, 610] width 199 height 18
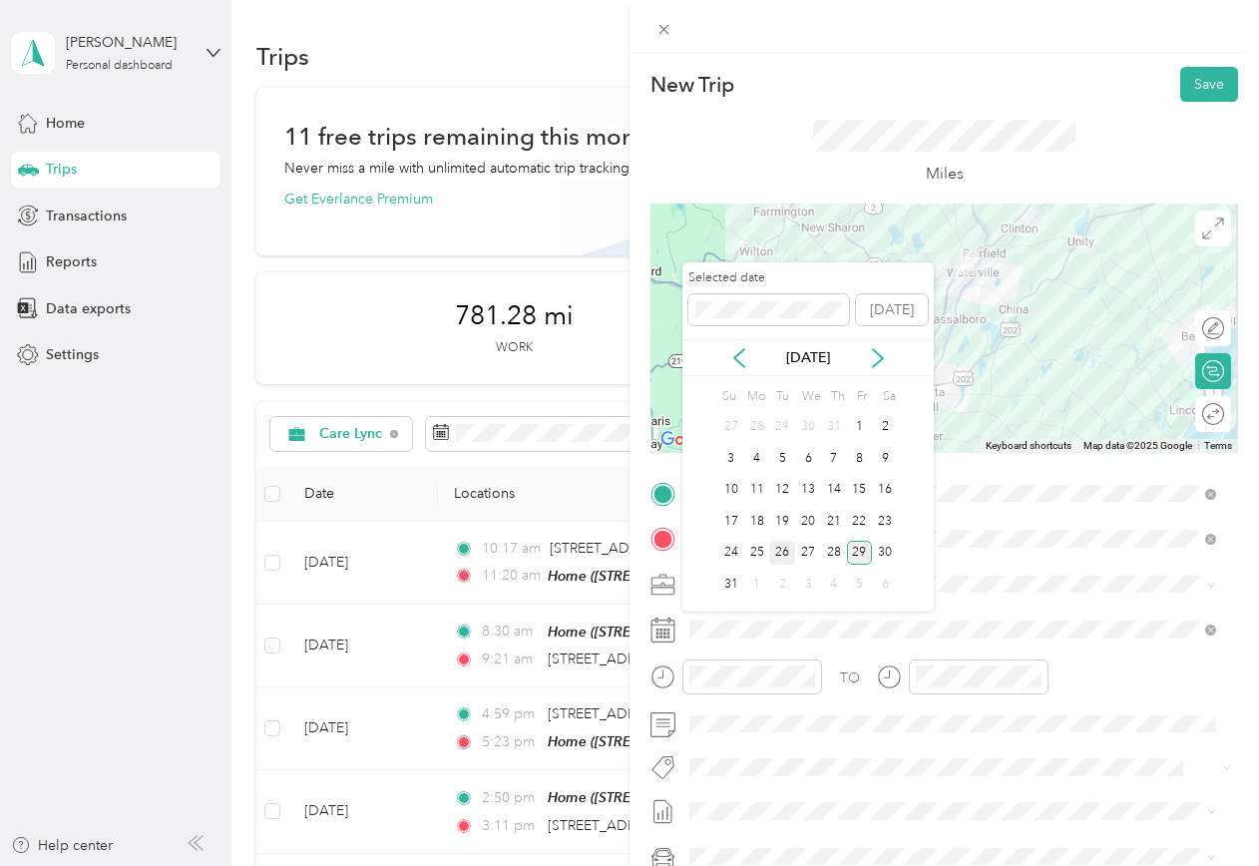
click at [783, 553] on div "26" at bounding box center [782, 553] width 26 height 25
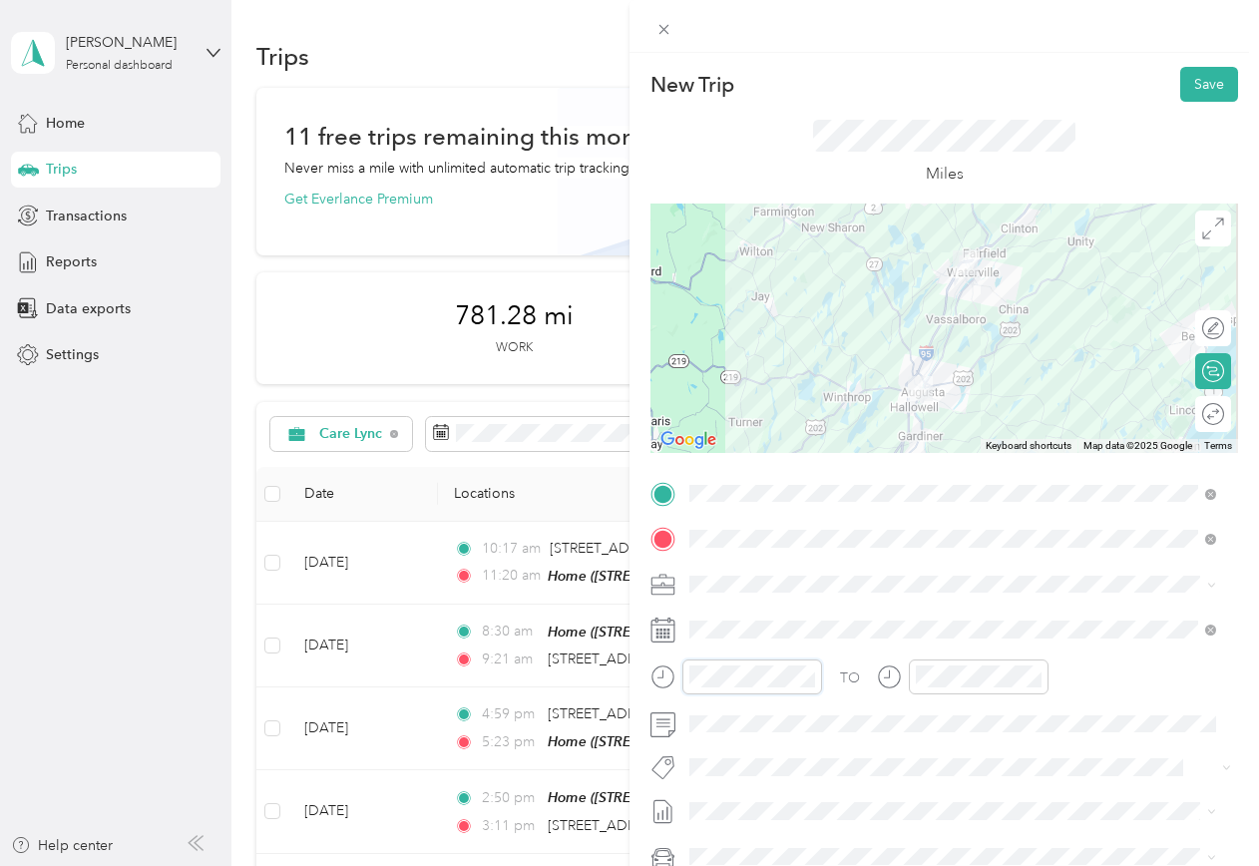
click at [679, 687] on div at bounding box center [736, 676] width 172 height 35
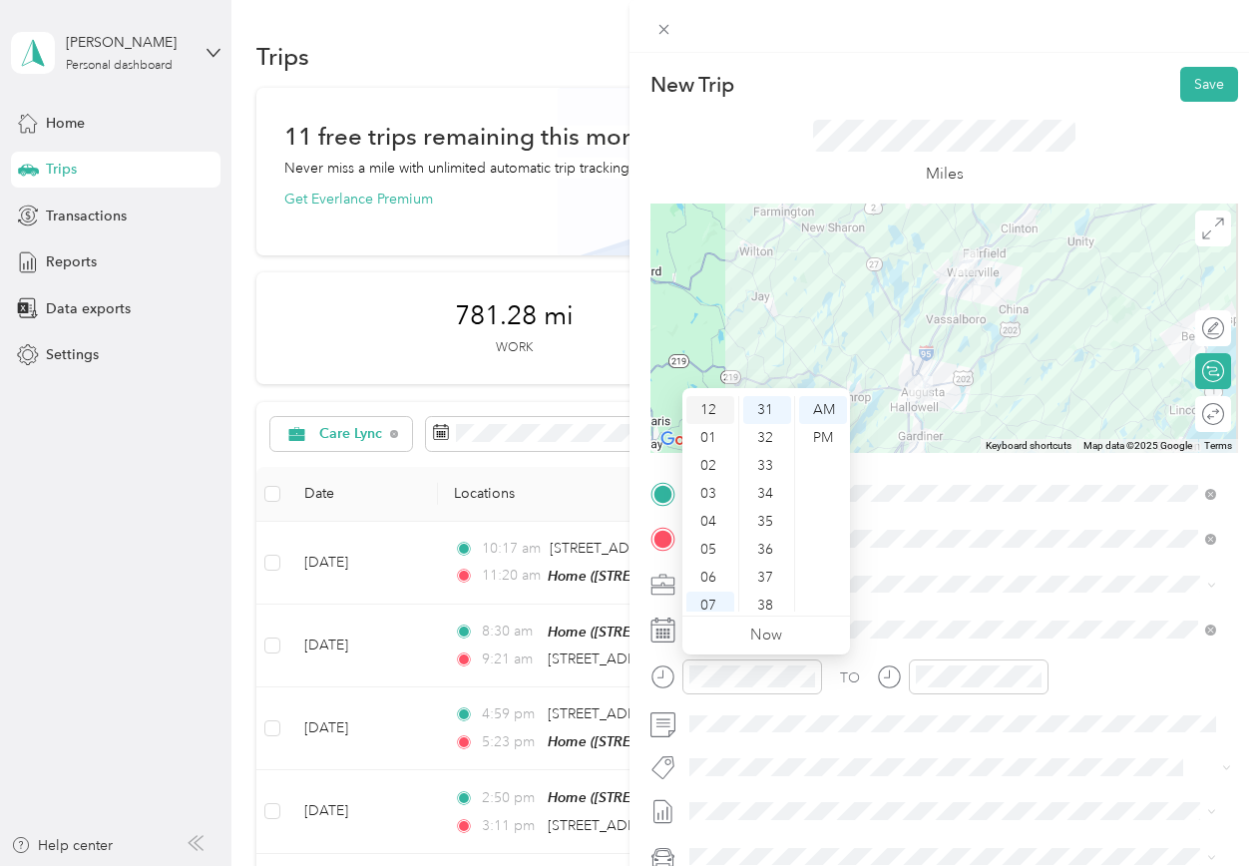
click at [703, 411] on div "12" at bounding box center [710, 410] width 48 height 28
click at [768, 482] on div "30" at bounding box center [767, 482] width 48 height 28
click at [832, 440] on div "PM" at bounding box center [823, 438] width 48 height 28
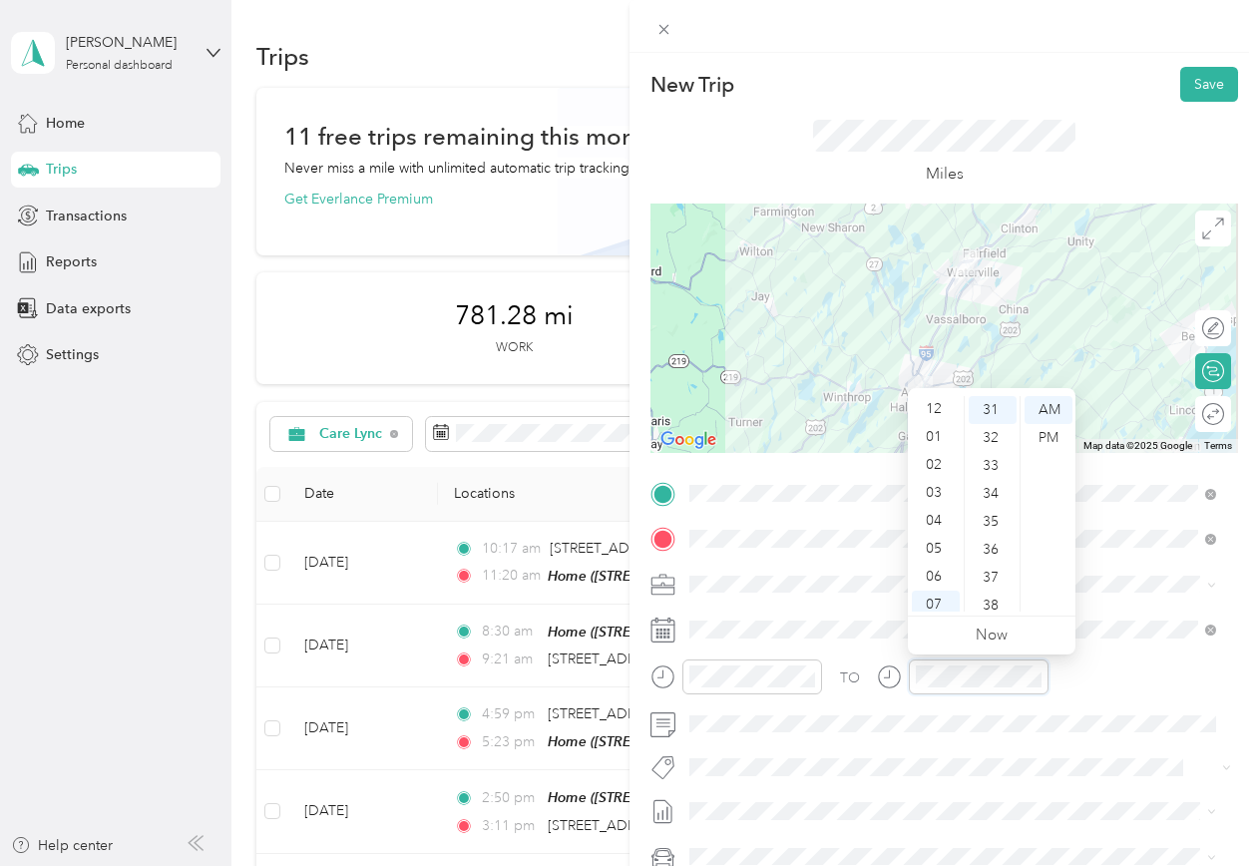
scroll to position [0, 0]
click at [932, 435] on div "01" at bounding box center [936, 438] width 48 height 28
click at [995, 412] on div "00" at bounding box center [993, 410] width 48 height 28
click at [1046, 436] on div "PM" at bounding box center [1048, 438] width 48 height 28
click at [1155, 665] on div "TO" at bounding box center [943, 683] width 587 height 49
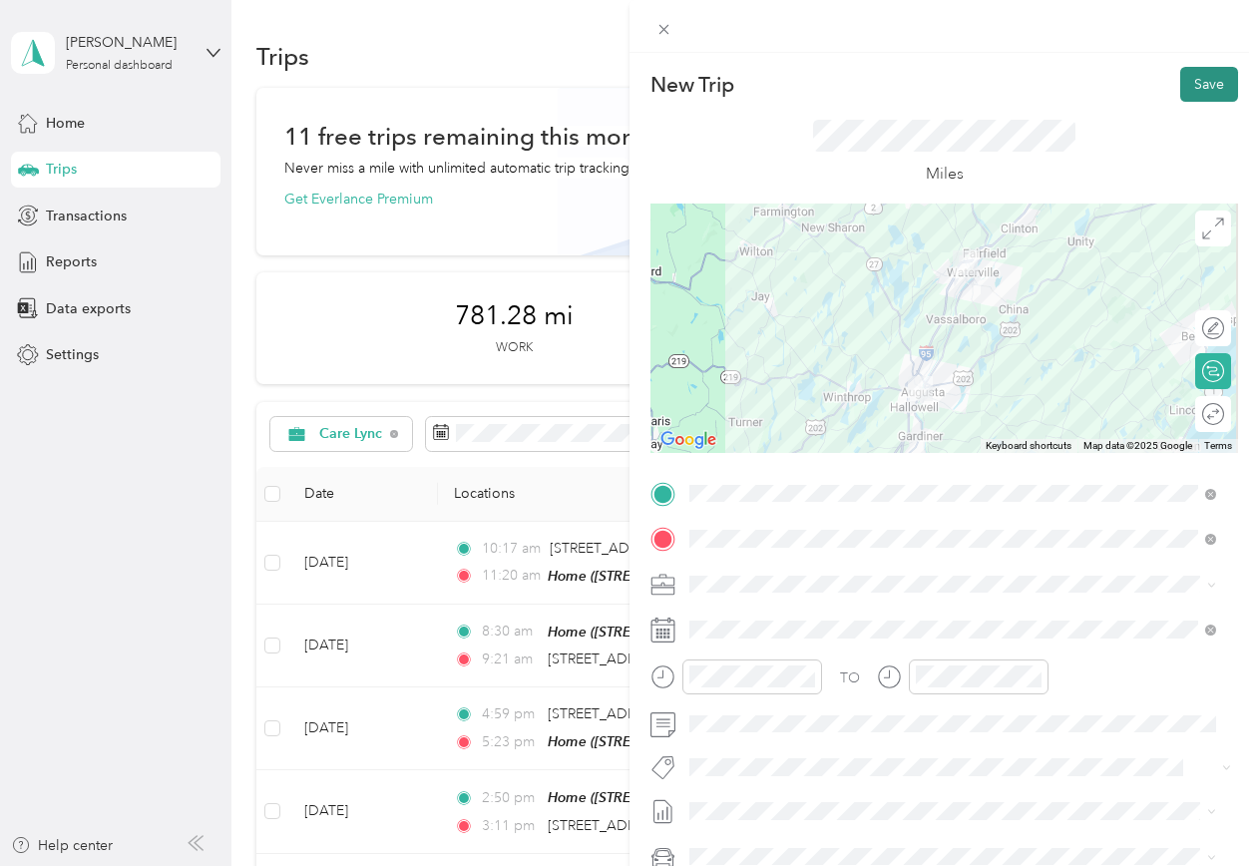
click at [1200, 75] on button "Save" at bounding box center [1209, 84] width 58 height 35
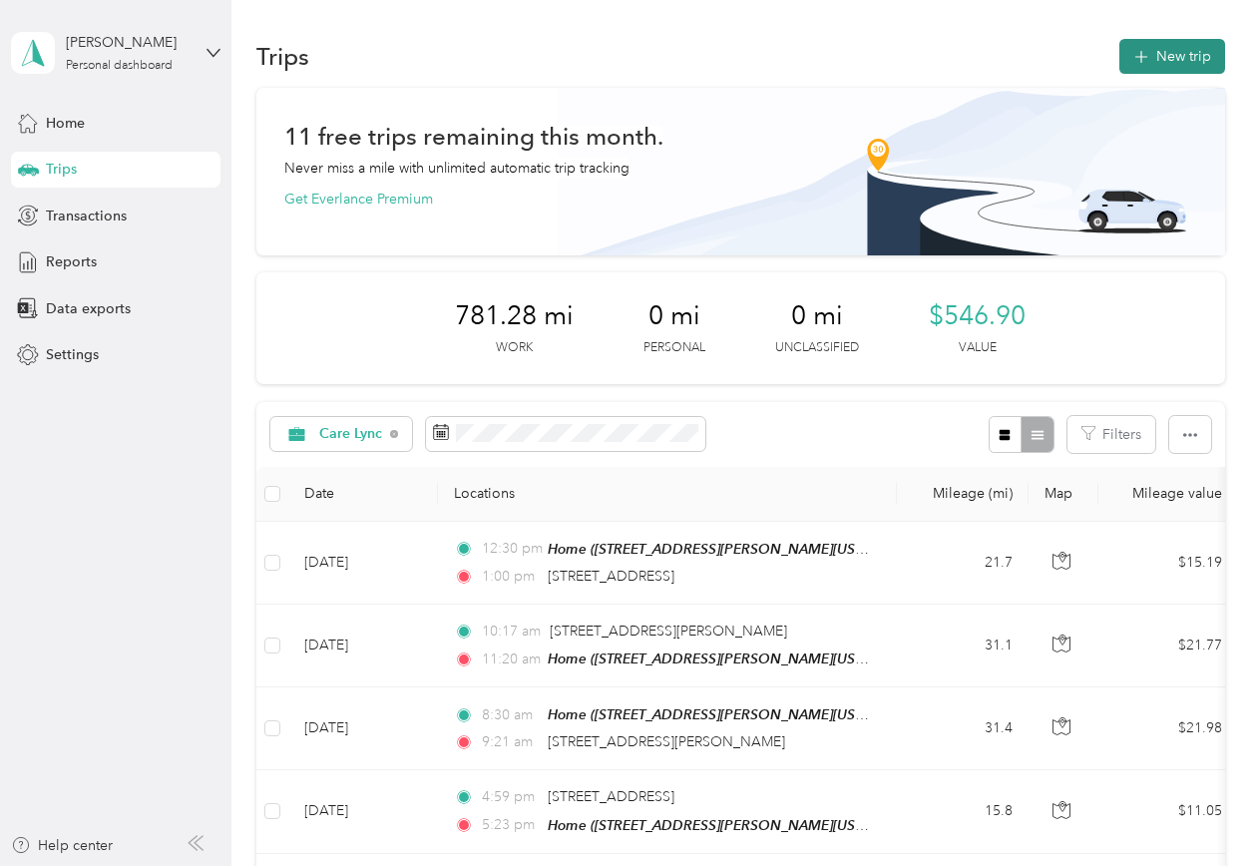
click at [1185, 53] on button "New trip" at bounding box center [1172, 56] width 106 height 35
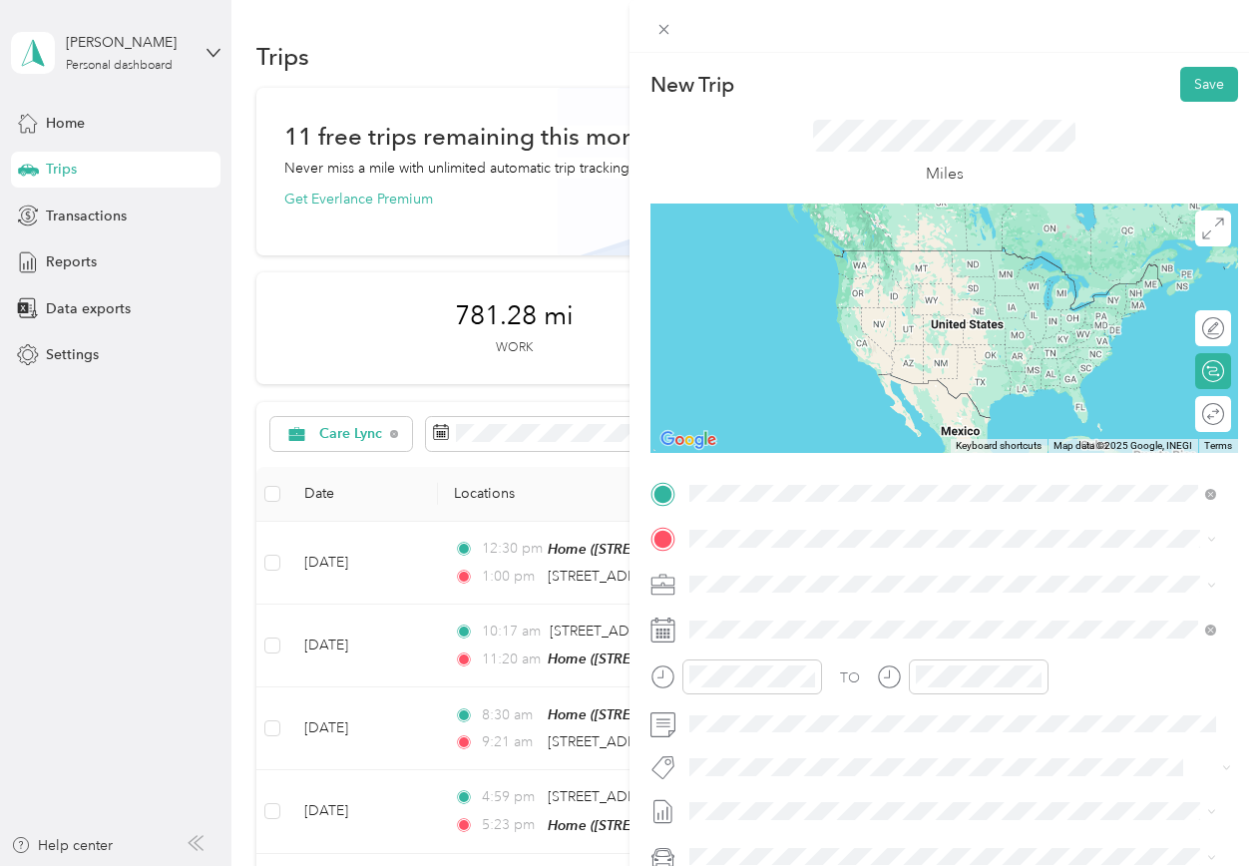
click at [779, 575] on span "[STREET_ADDRESS][US_STATE]" at bounding box center [826, 566] width 199 height 18
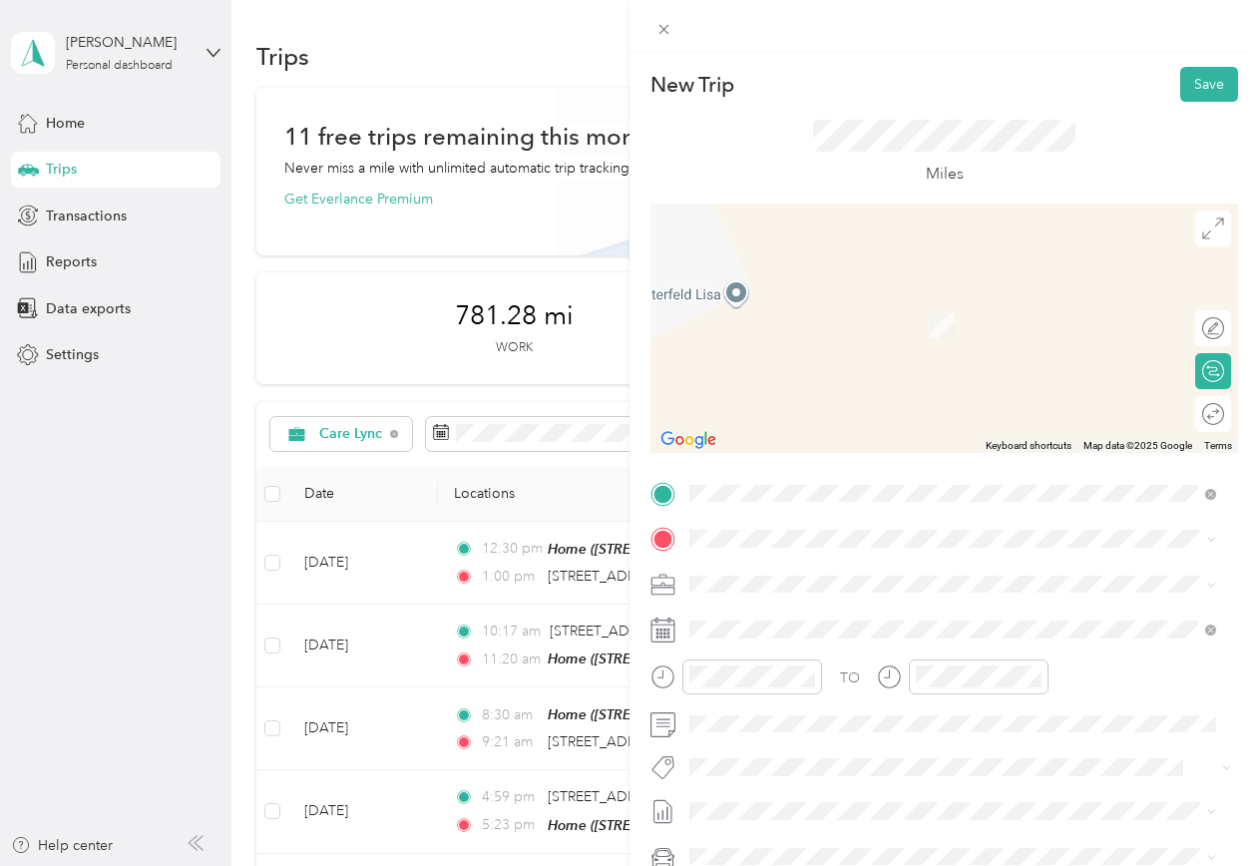
click at [781, 627] on div "Home [STREET_ADDRESS][PERSON_NAME][US_STATE]" at bounding box center [882, 629] width 310 height 42
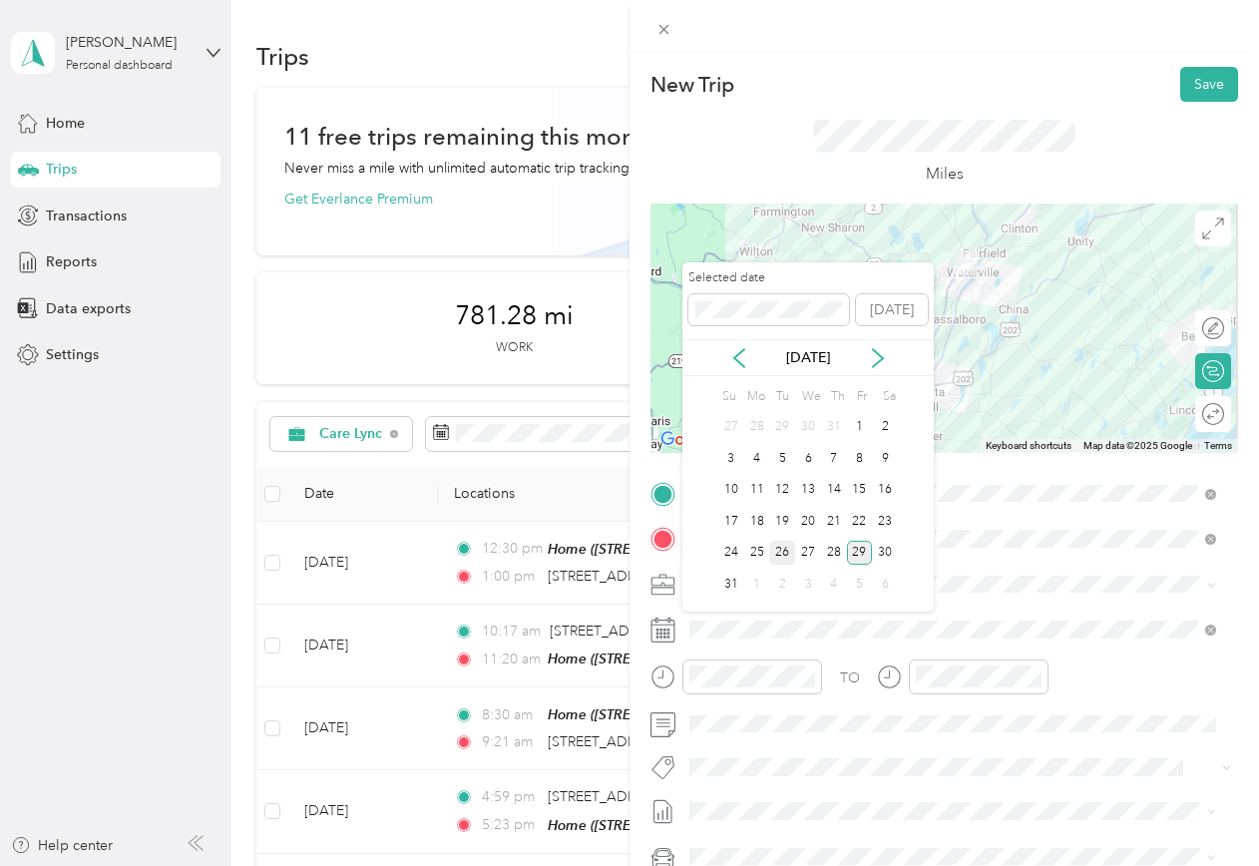
click at [782, 554] on div "26" at bounding box center [782, 553] width 26 height 25
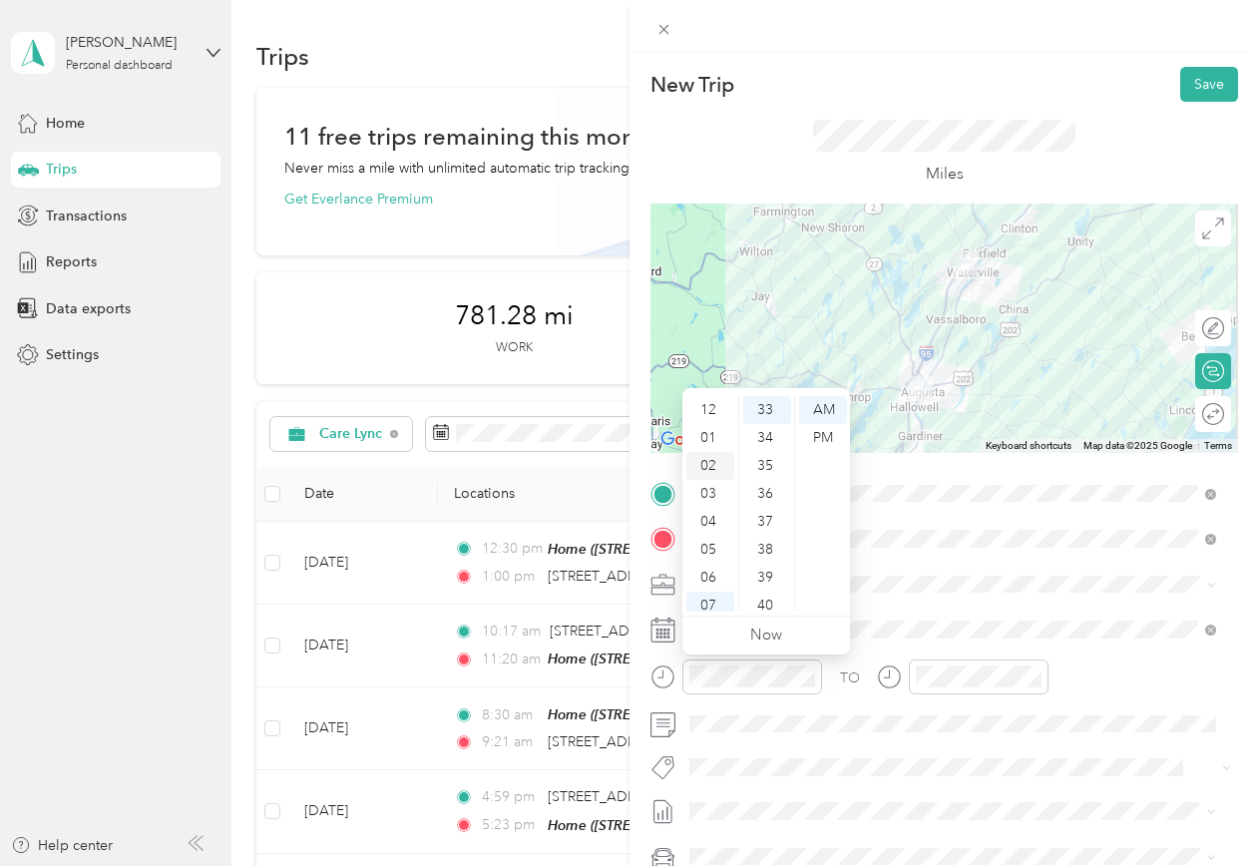
click at [710, 467] on div "02" at bounding box center [710, 466] width 48 height 28
click at [771, 413] on div "33" at bounding box center [767, 410] width 48 height 28
click at [759, 541] on div "38" at bounding box center [767, 550] width 48 height 28
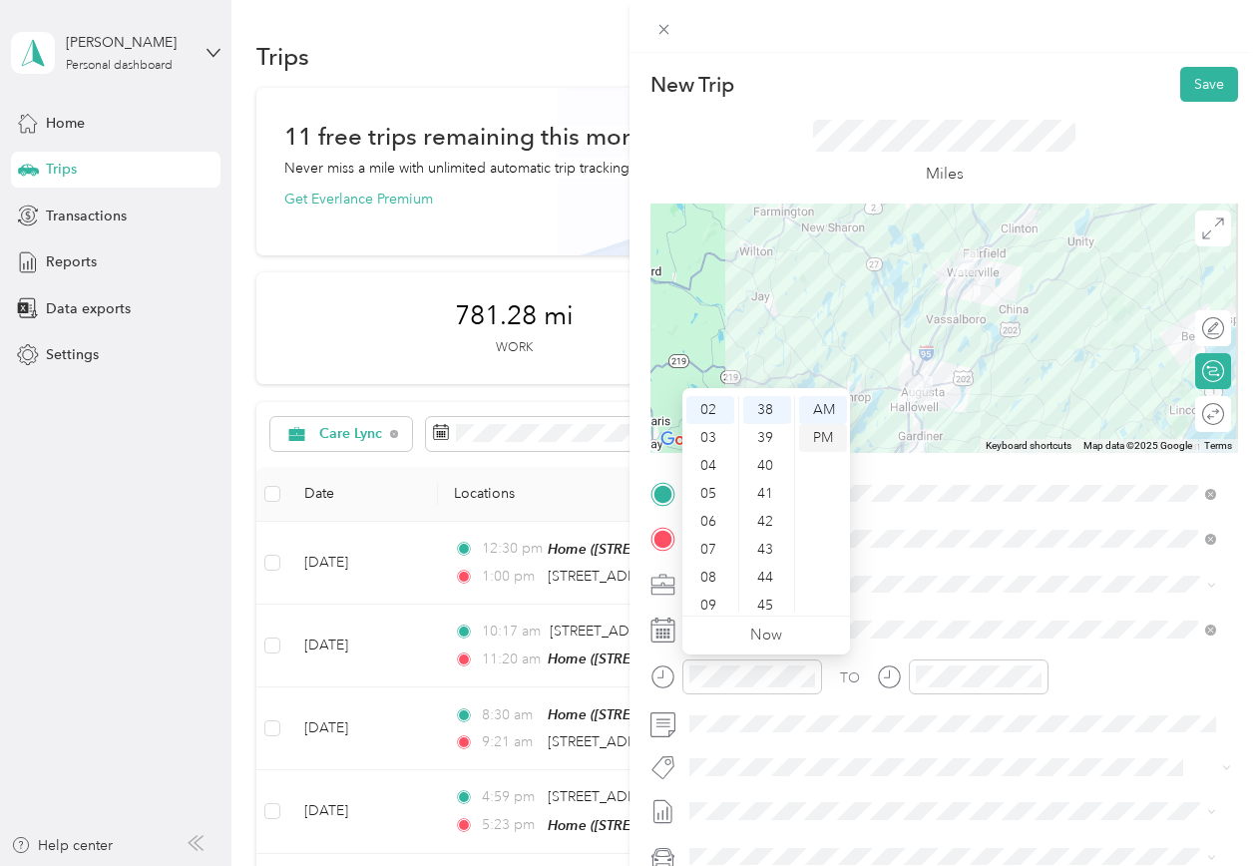
click at [821, 439] on div "PM" at bounding box center [823, 438] width 48 height 28
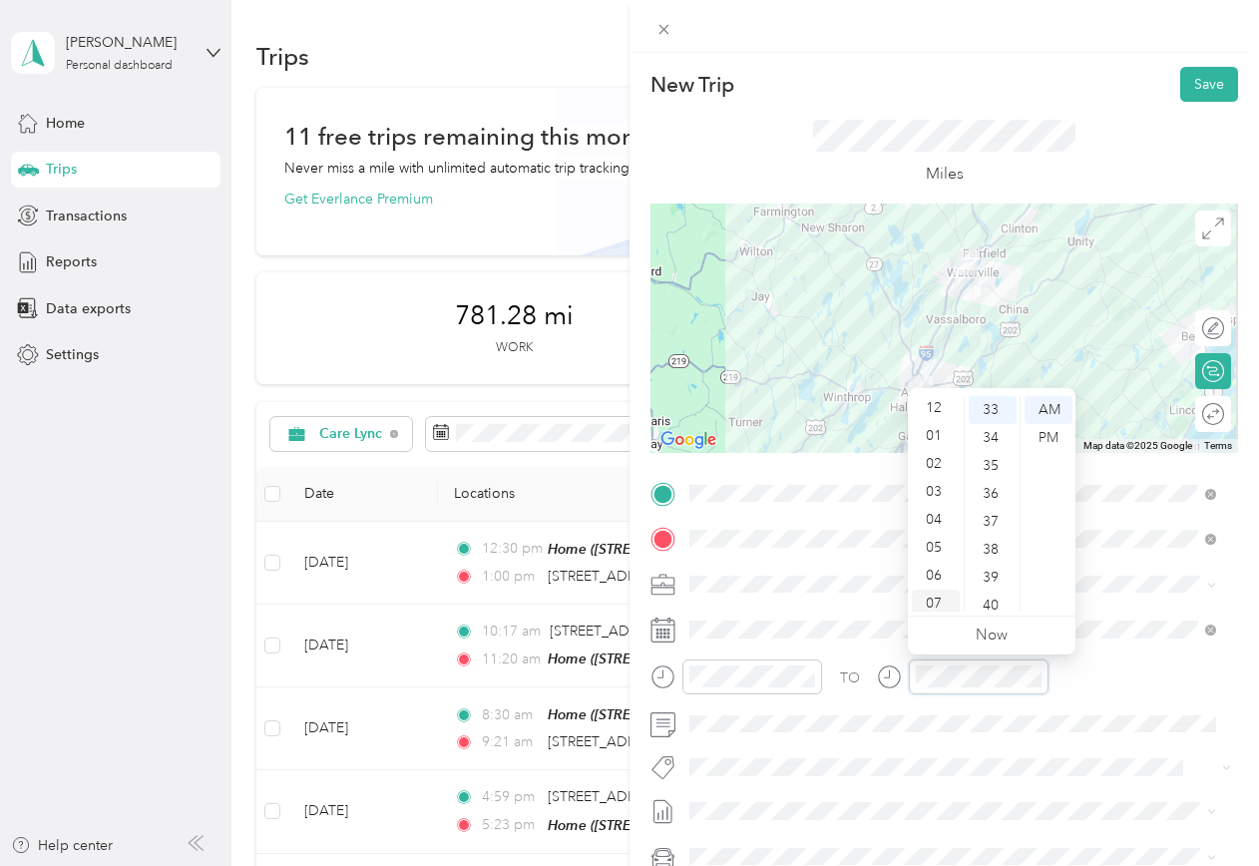
scroll to position [0, 0]
click at [930, 495] on div "03" at bounding box center [936, 494] width 48 height 28
click at [999, 401] on div "15" at bounding box center [993, 406] width 48 height 28
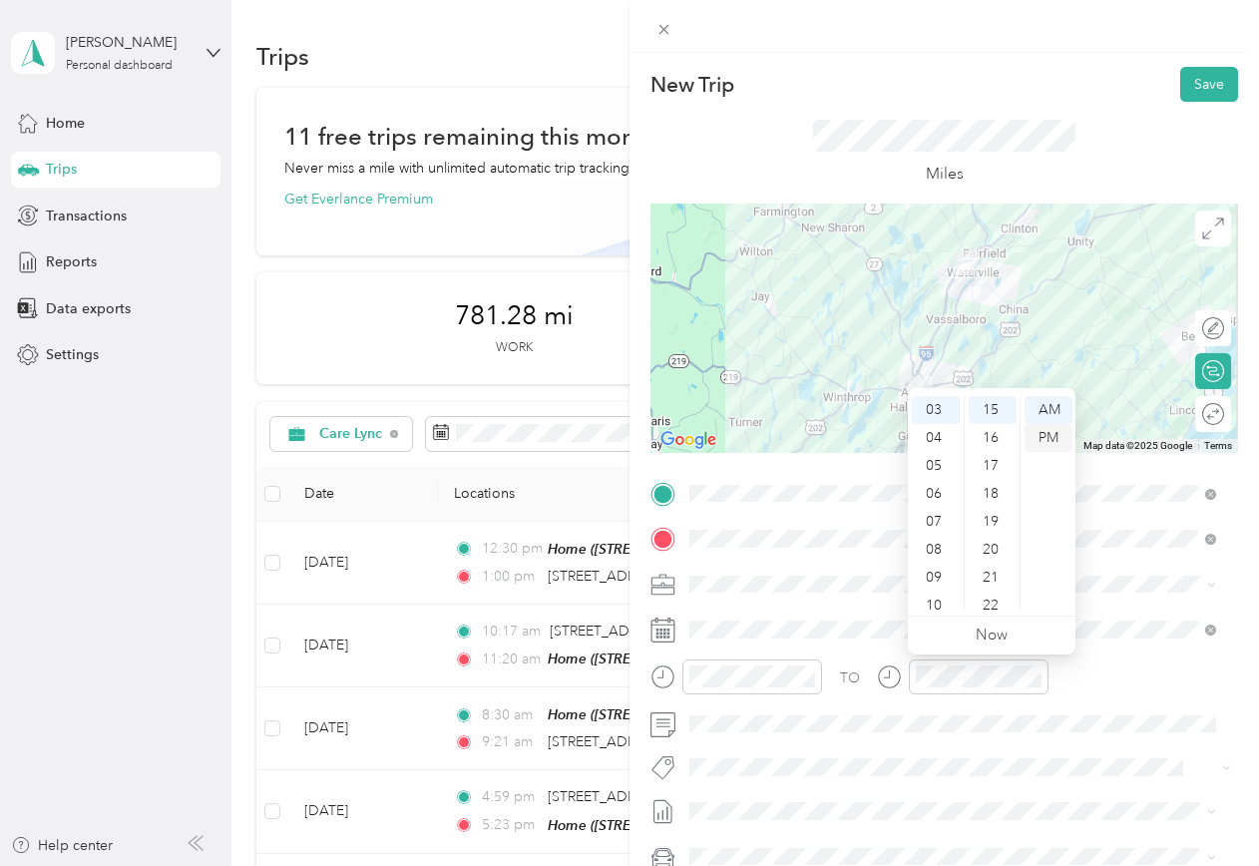
click at [1054, 434] on div "PM" at bounding box center [1048, 438] width 48 height 28
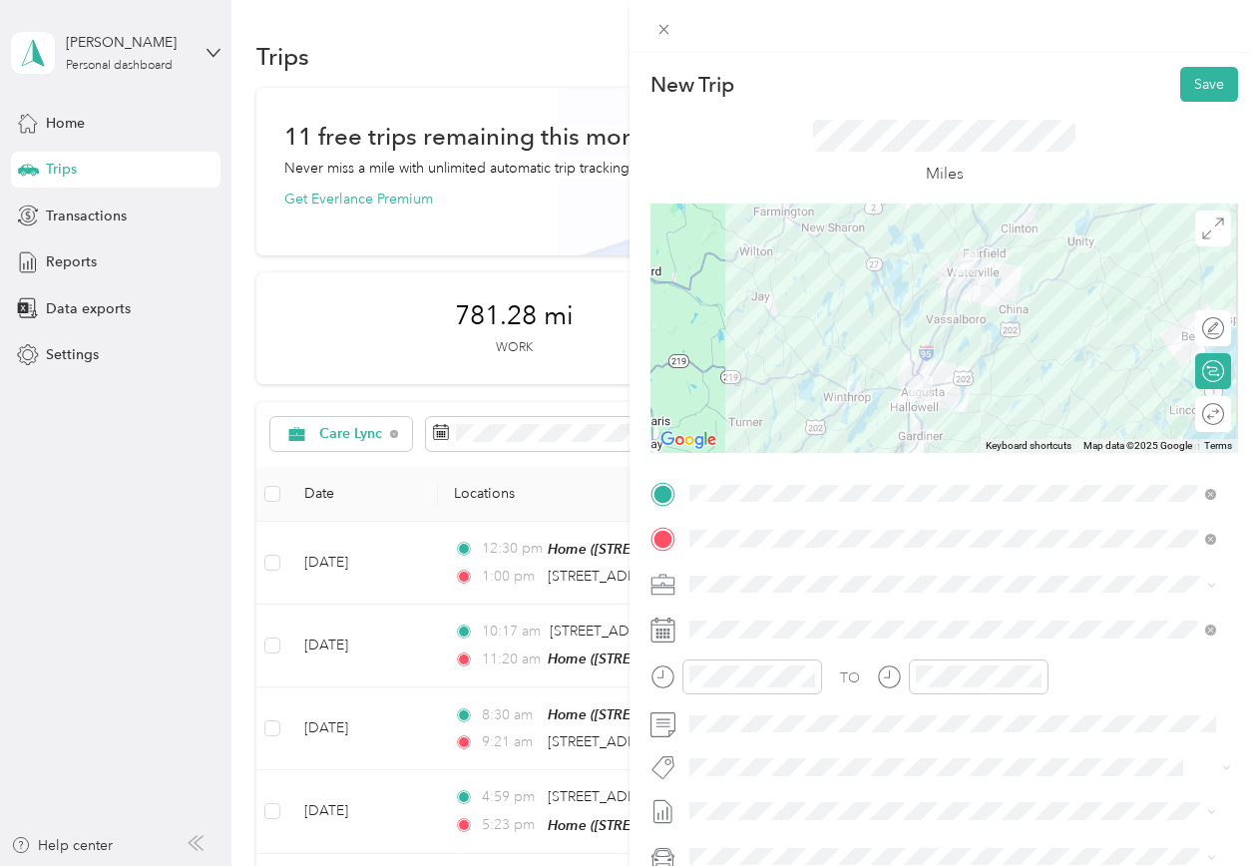
click at [1122, 682] on div "TO" at bounding box center [943, 683] width 587 height 49
click at [1189, 78] on button "Save" at bounding box center [1209, 84] width 58 height 35
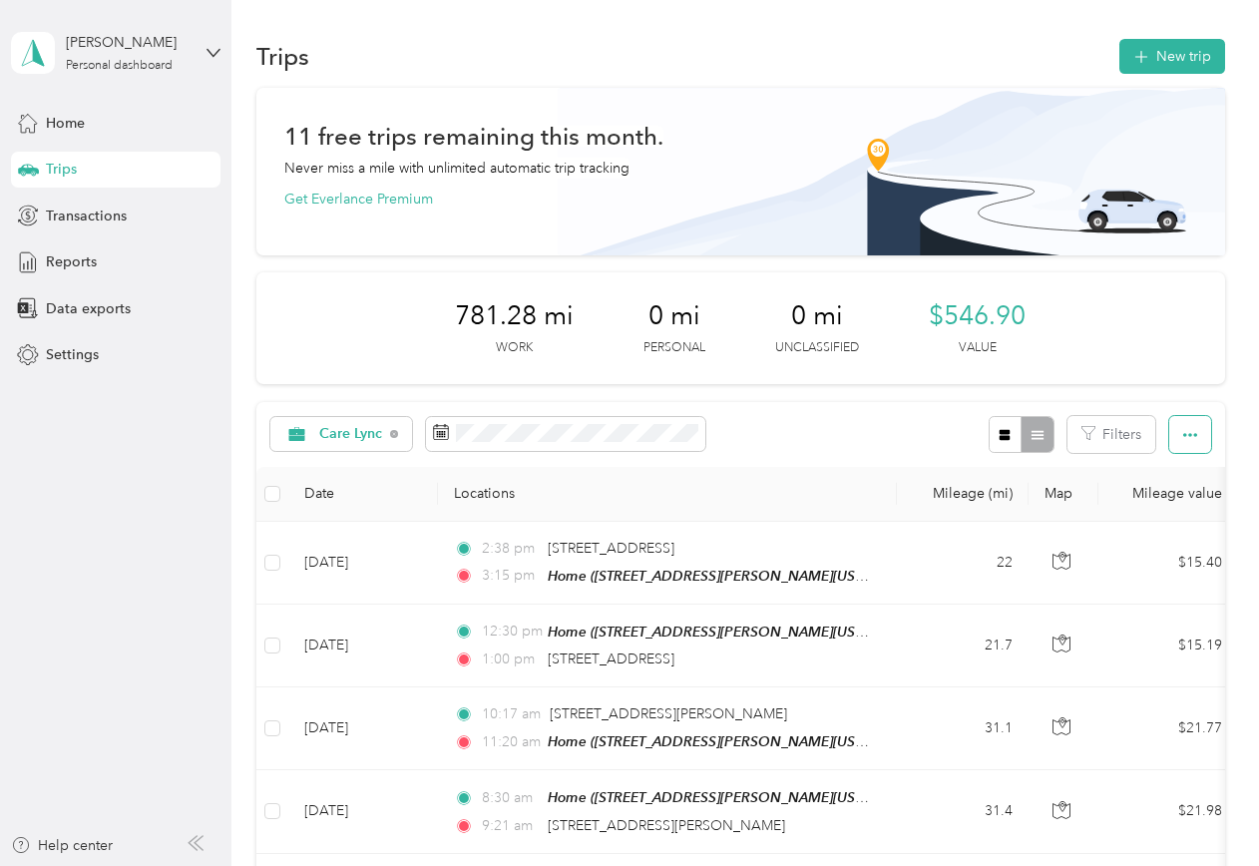
click at [1183, 433] on icon "button" at bounding box center [1190, 435] width 14 height 14
click at [1180, 501] on div "Export" at bounding box center [1162, 507] width 55 height 21
click at [1153, 510] on span "Export" at bounding box center [1156, 507] width 42 height 17
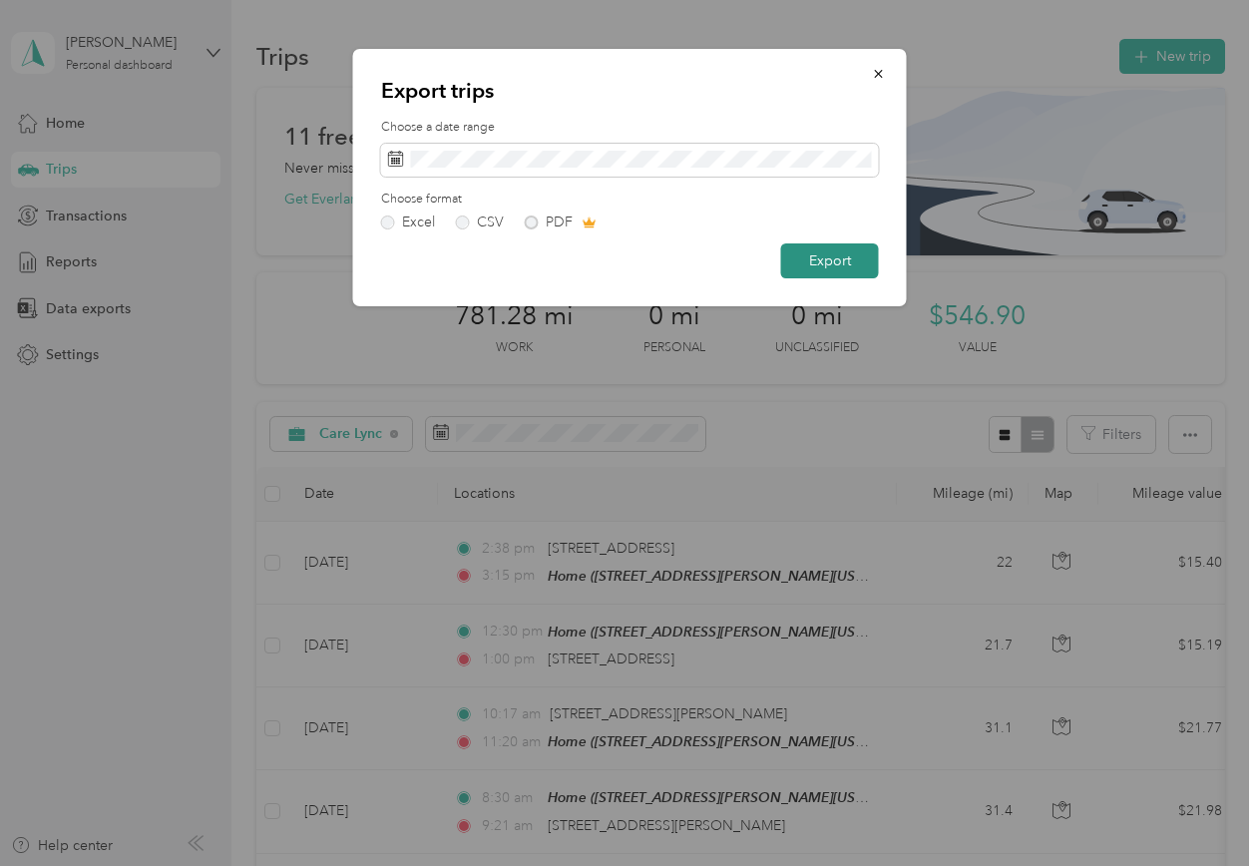
click at [848, 266] on button "Export" at bounding box center [830, 260] width 98 height 35
